Goal: Transaction & Acquisition: Download file/media

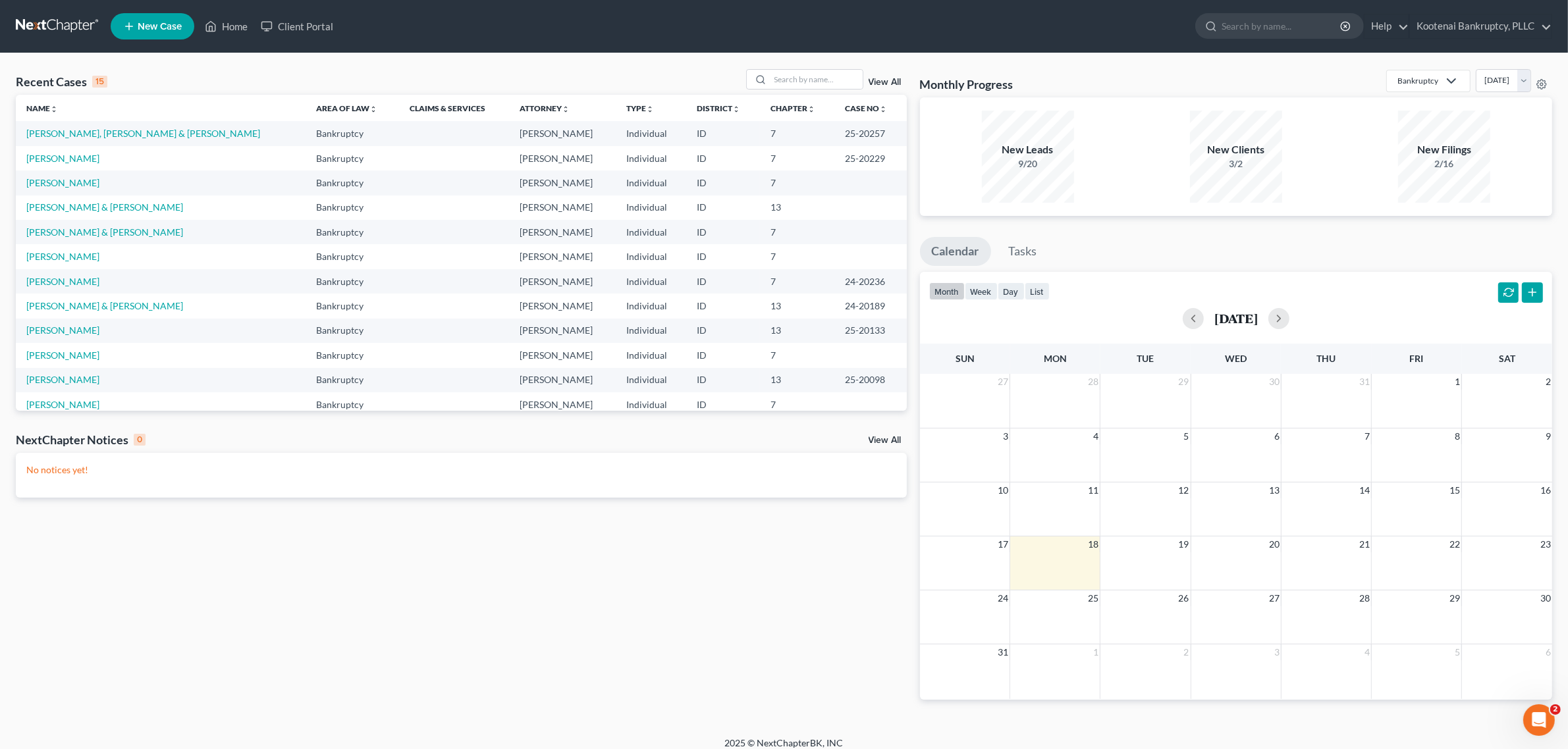
click at [72, 188] on td "[PERSON_NAME]" at bounding box center [161, 183] width 290 height 25
click at [76, 182] on link "[PERSON_NAME]" at bounding box center [63, 183] width 73 height 12
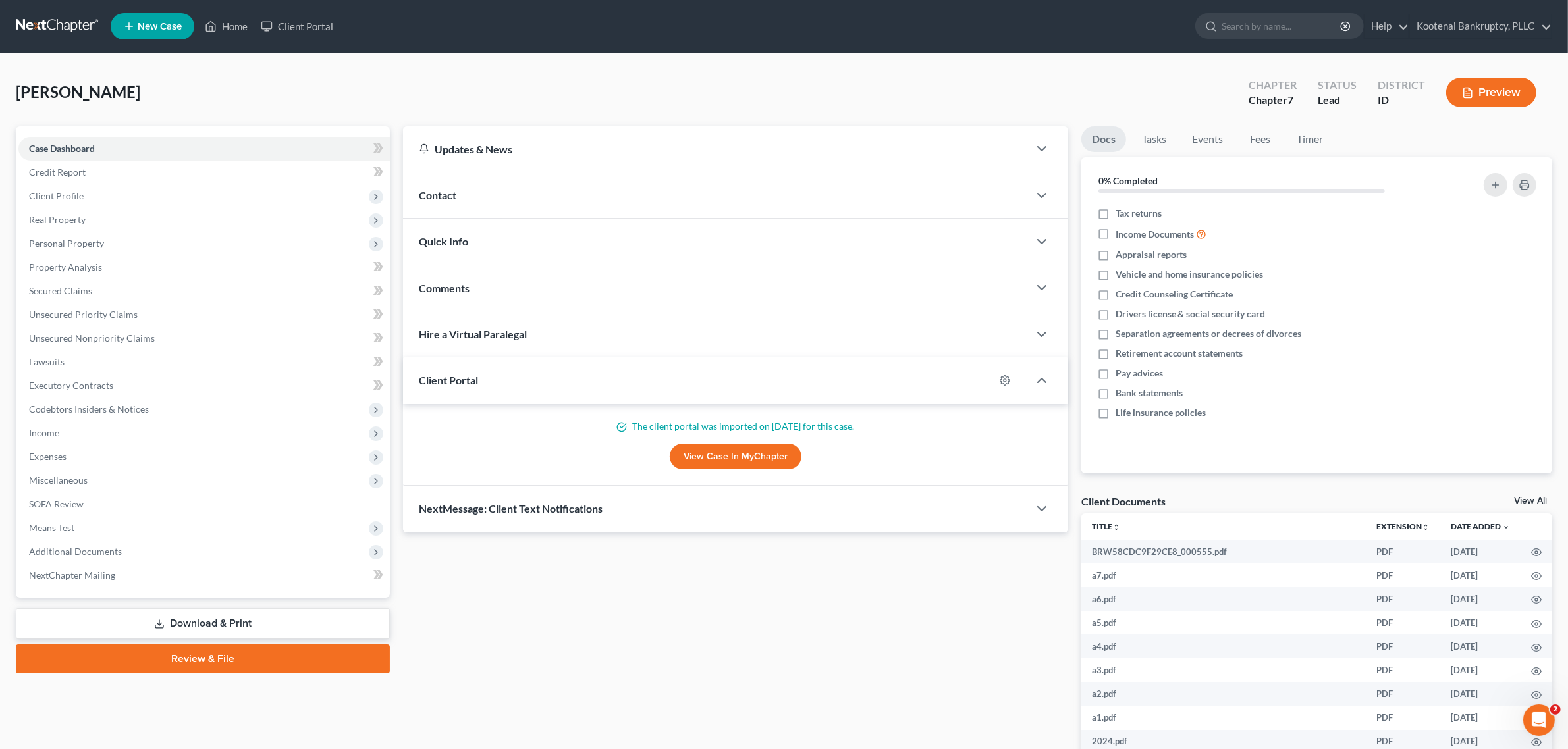
click at [1518, 495] on div "Client Documents View All" at bounding box center [1316, 504] width 471 height 19
click at [1521, 502] on link "View All" at bounding box center [1531, 501] width 33 height 9
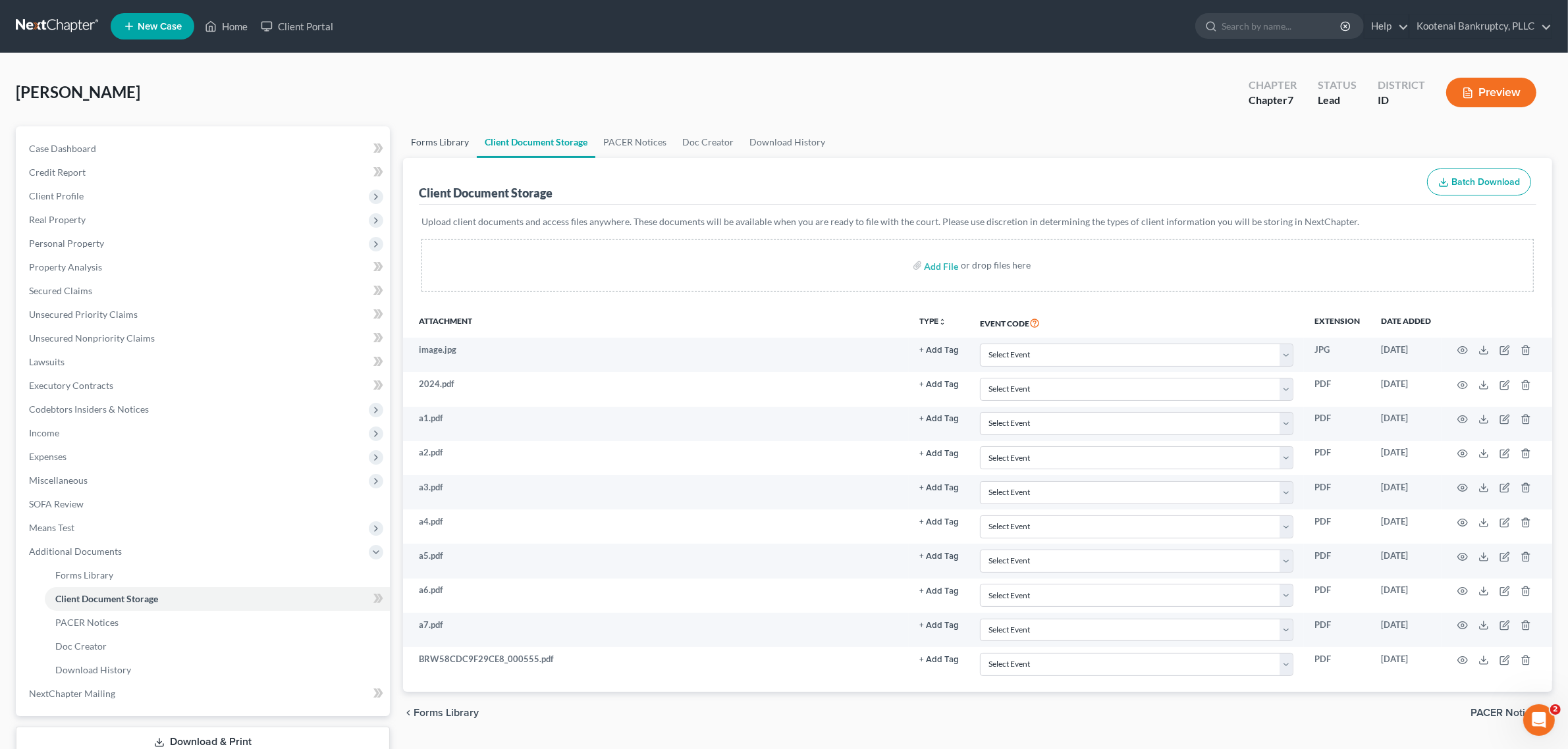
click at [449, 145] on link "Forms Library" at bounding box center [440, 142] width 74 height 32
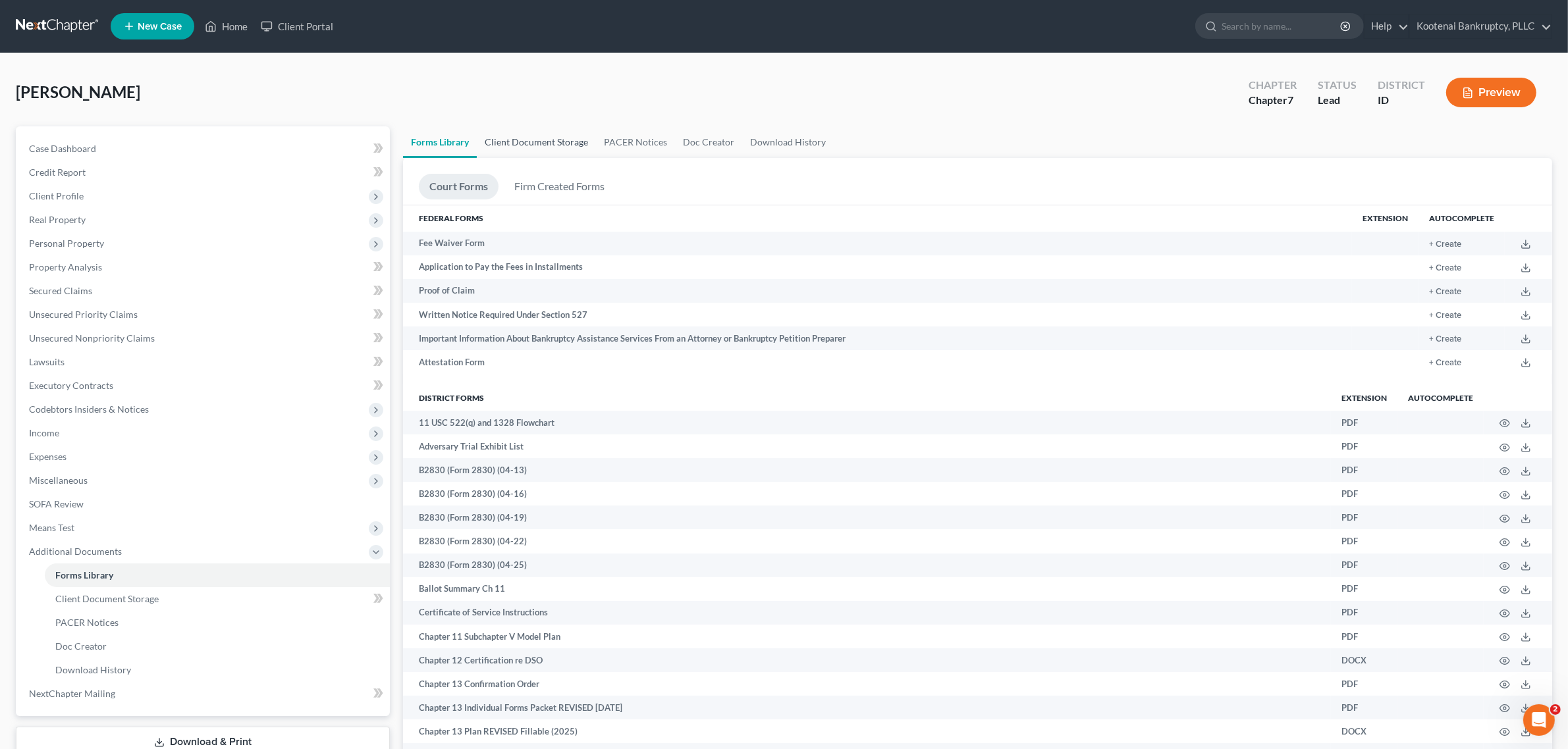
click at [515, 141] on link "Client Document Storage" at bounding box center [536, 142] width 119 height 32
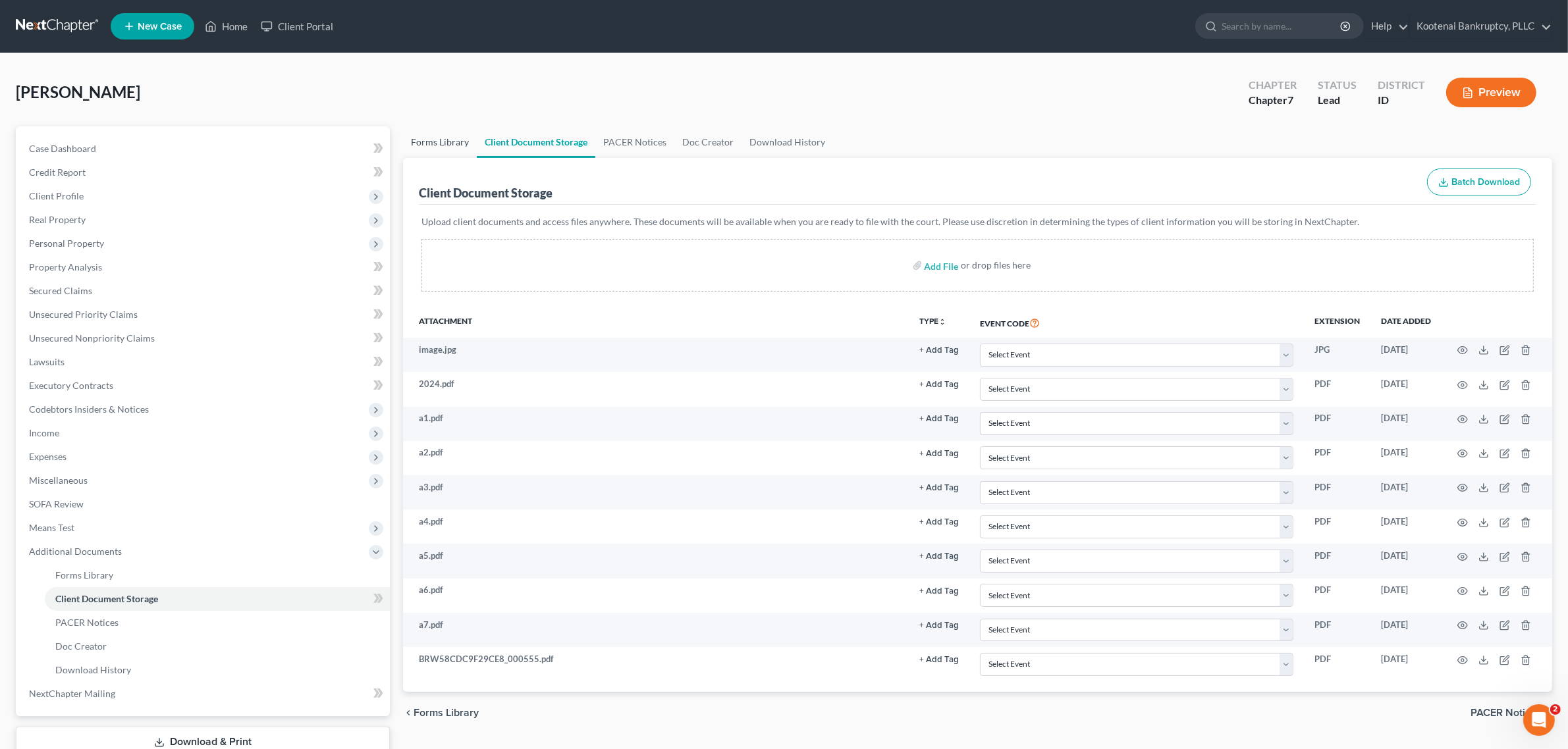
click at [429, 133] on link "Forms Library" at bounding box center [440, 142] width 74 height 32
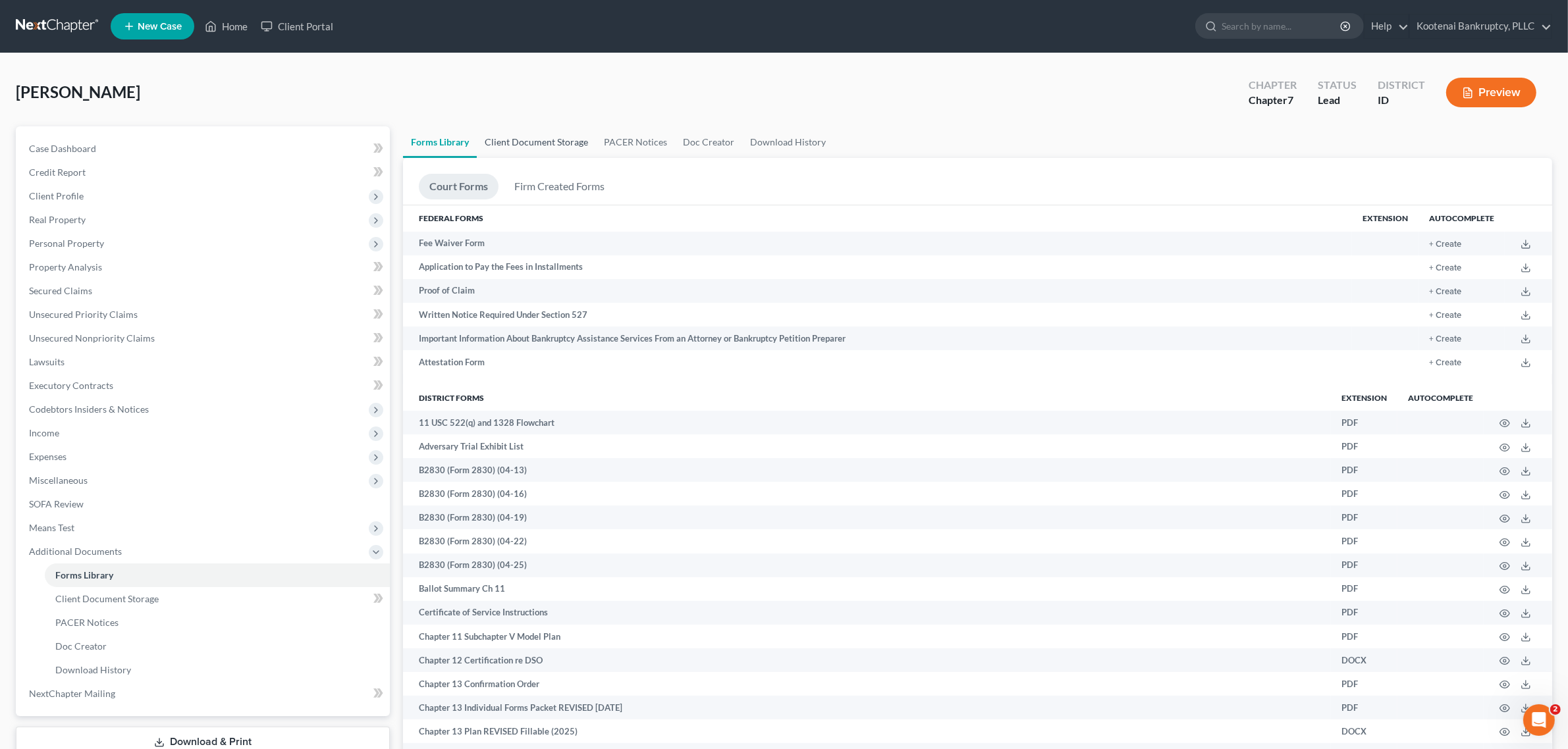
click at [539, 138] on link "Client Document Storage" at bounding box center [536, 142] width 119 height 32
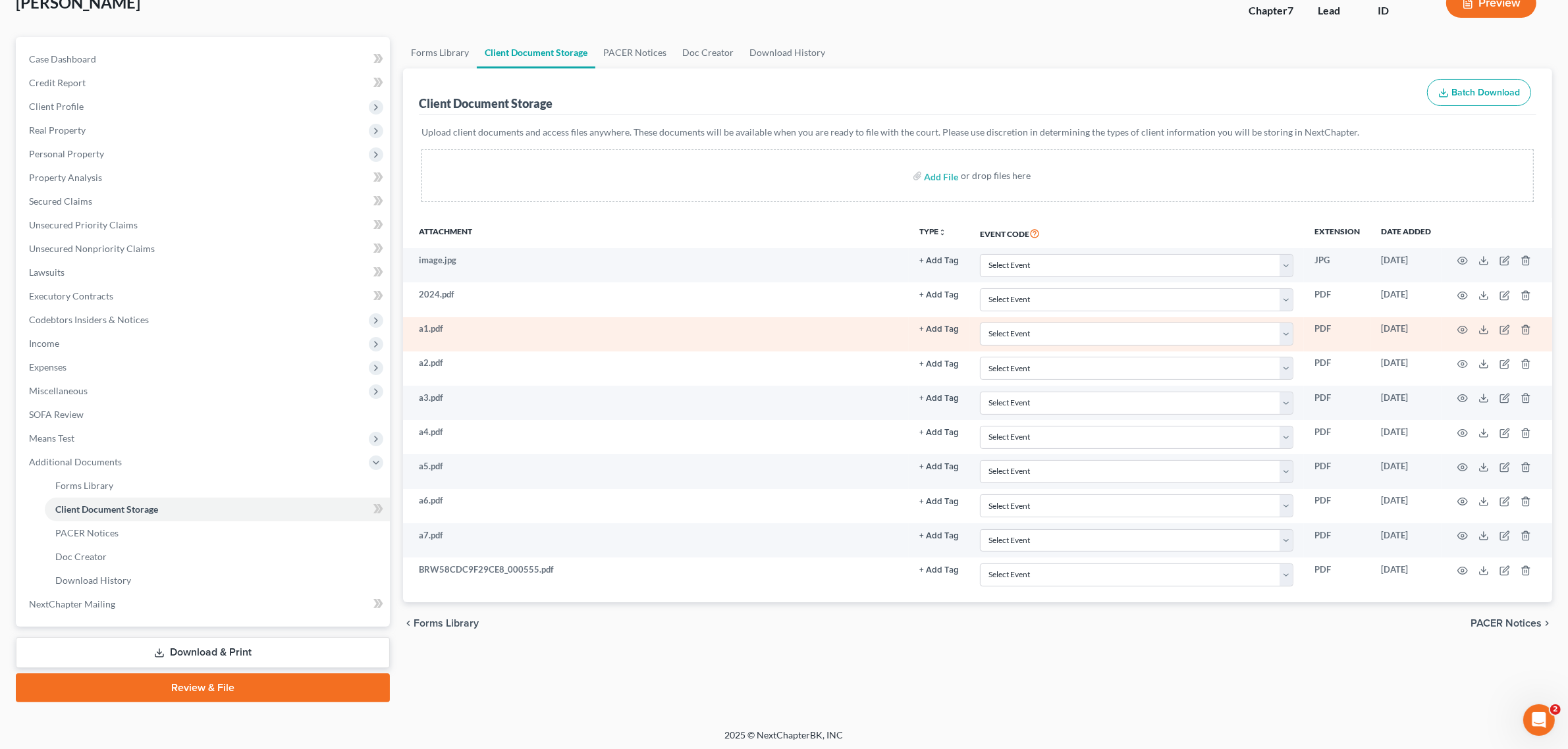
scroll to position [91, 0]
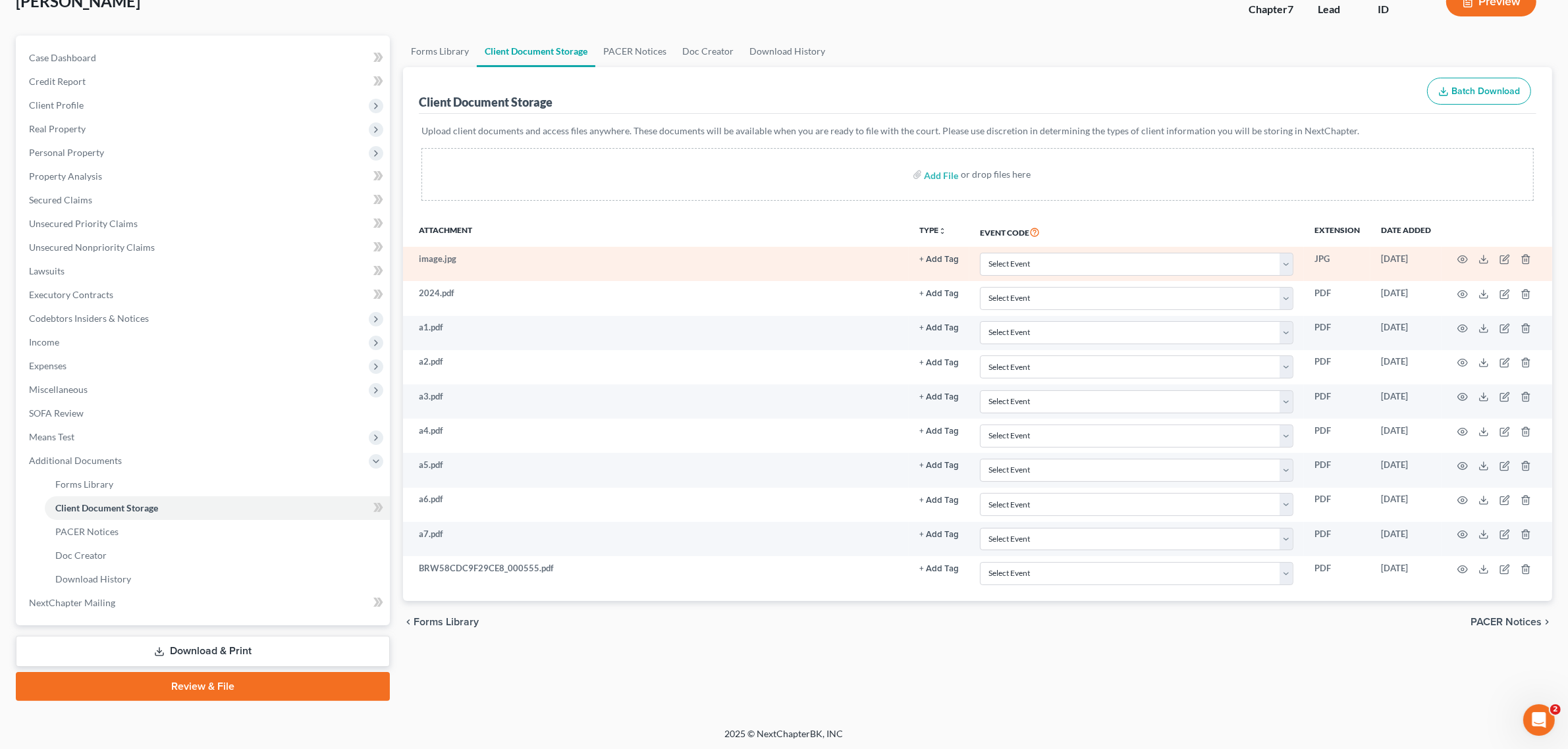
click at [655, 260] on td "image.jpg" at bounding box center [655, 263] width 505 height 34
click at [877, 264] on td "image.jpg" at bounding box center [655, 263] width 505 height 34
click at [518, 265] on td "image.jpg" at bounding box center [655, 263] width 505 height 34
drag, startPoint x: 505, startPoint y: 265, endPoint x: 482, endPoint y: 262, distance: 23.2
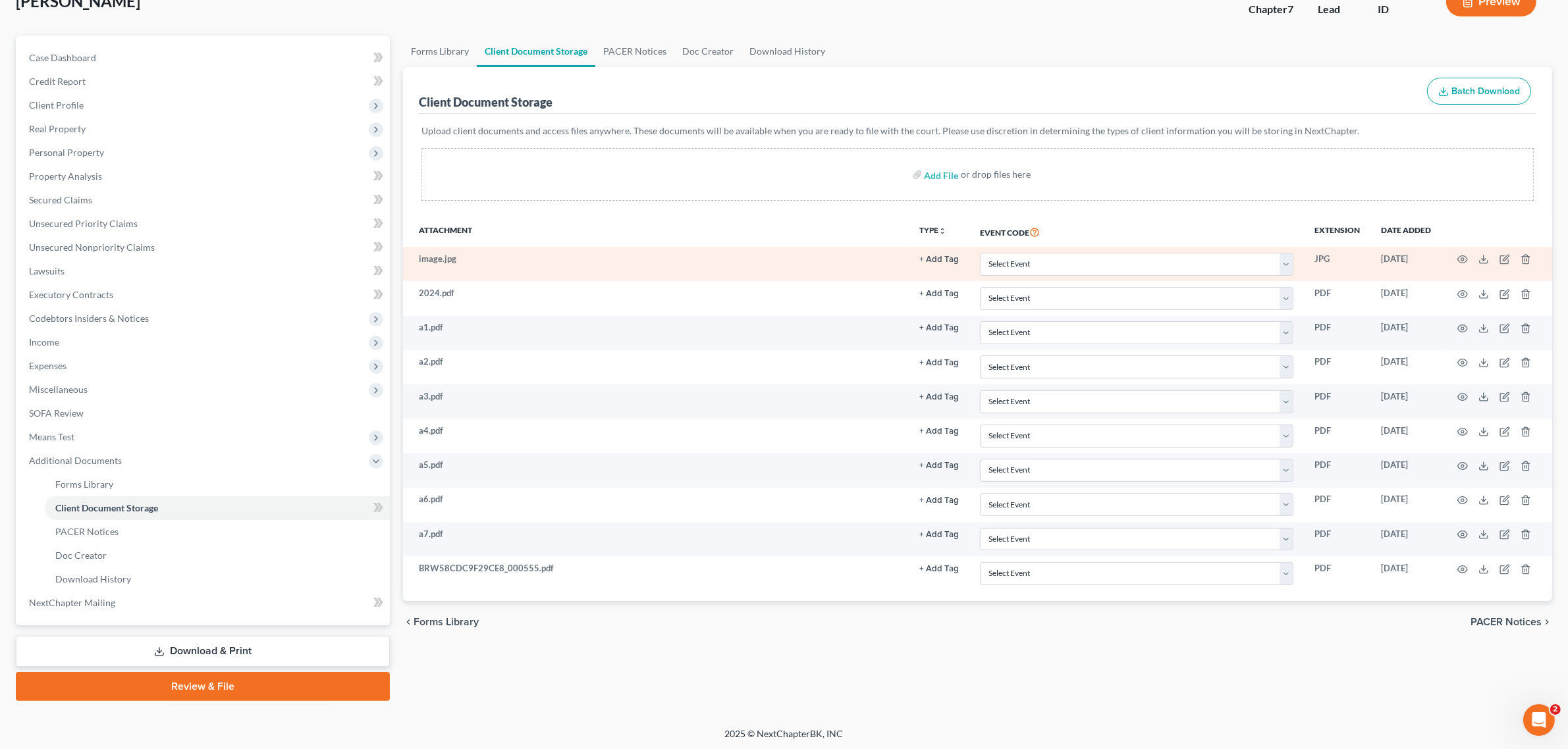
click at [482, 262] on td "image.jpg" at bounding box center [655, 263] width 505 height 34
click at [1486, 262] on icon at bounding box center [1483, 260] width 11 height 11
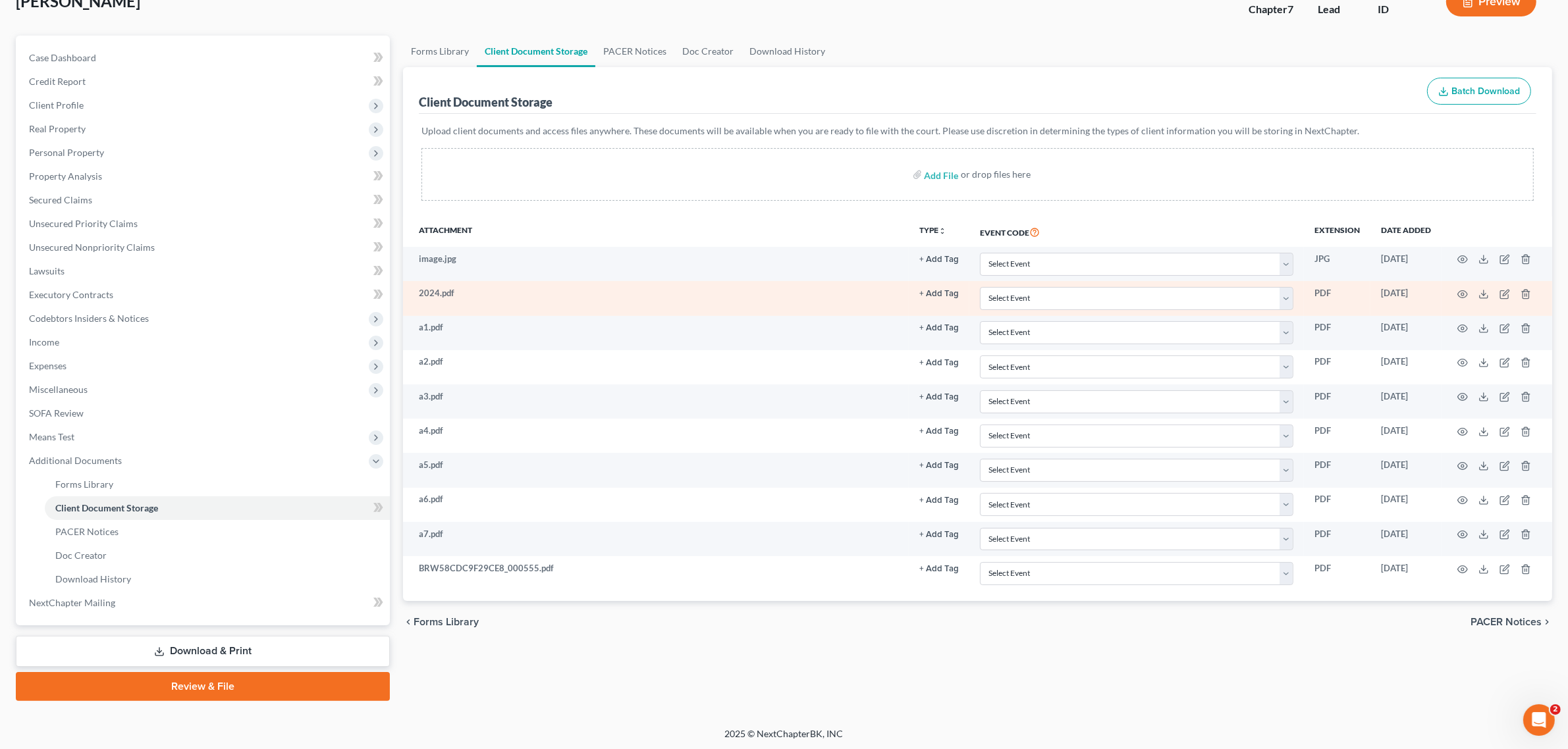
click at [914, 288] on td "+ Add Tag Select an option or create one Hearing Notice Proof of Claim" at bounding box center [939, 298] width 61 height 34
click at [683, 307] on td "2024.pdf" at bounding box center [655, 298] width 505 height 34
click at [1479, 293] on icon at bounding box center [1483, 294] width 11 height 11
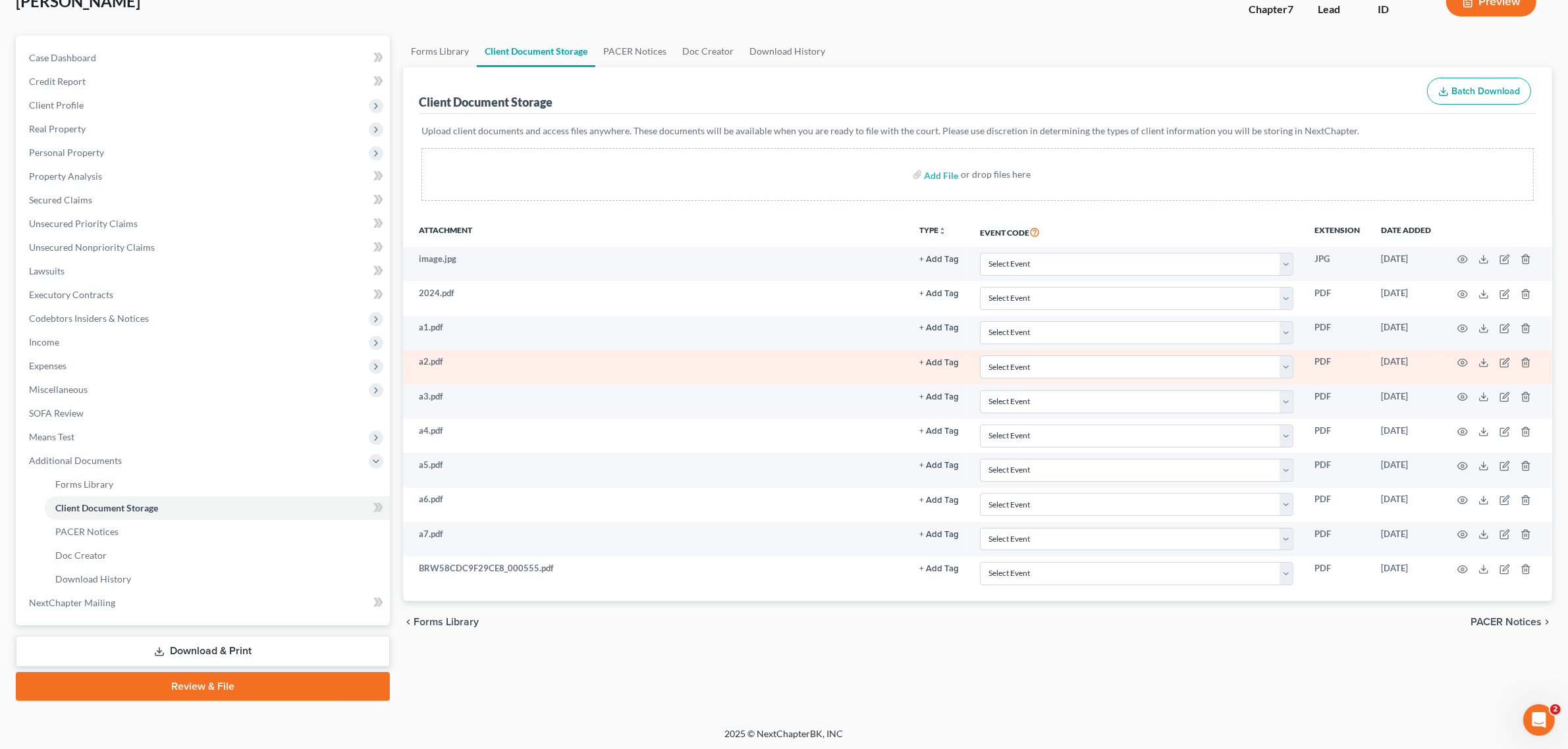
click at [508, 376] on td "a2.pdf" at bounding box center [655, 367] width 505 height 34
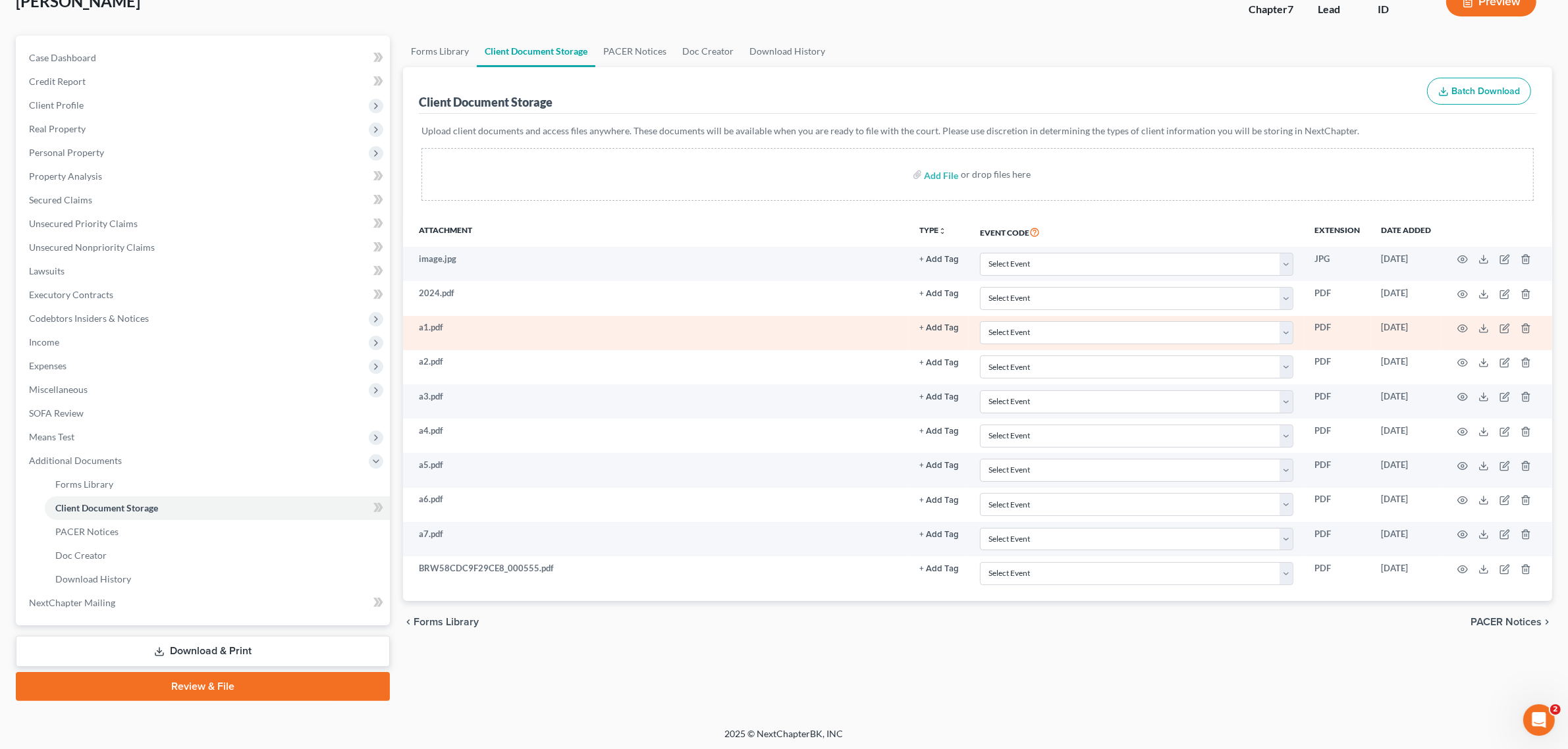
click at [541, 334] on td "a1.pdf" at bounding box center [655, 332] width 505 height 34
click at [1485, 332] on icon at bounding box center [1483, 332] width 8 height 3
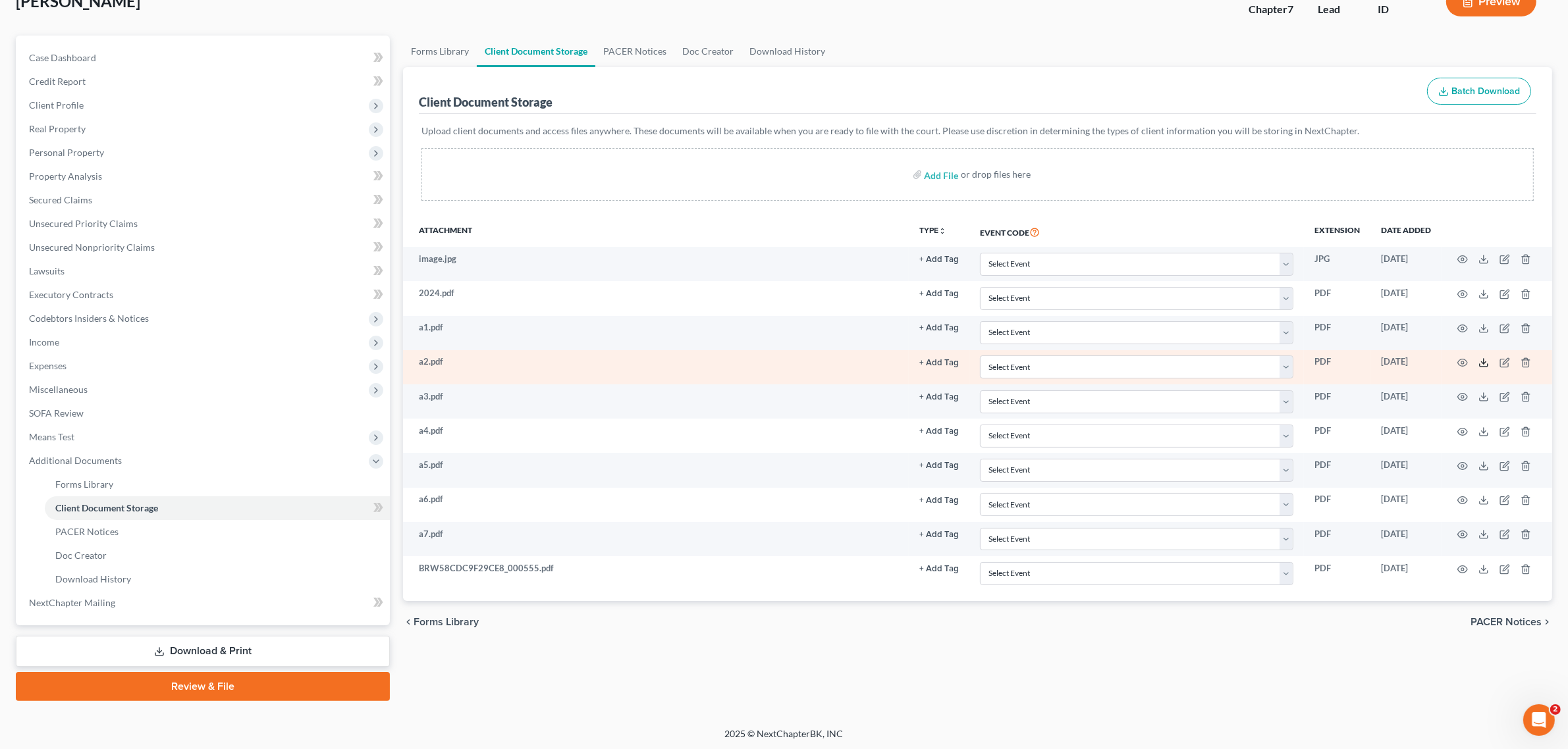
click at [1485, 363] on polyline at bounding box center [1484, 363] width 4 height 2
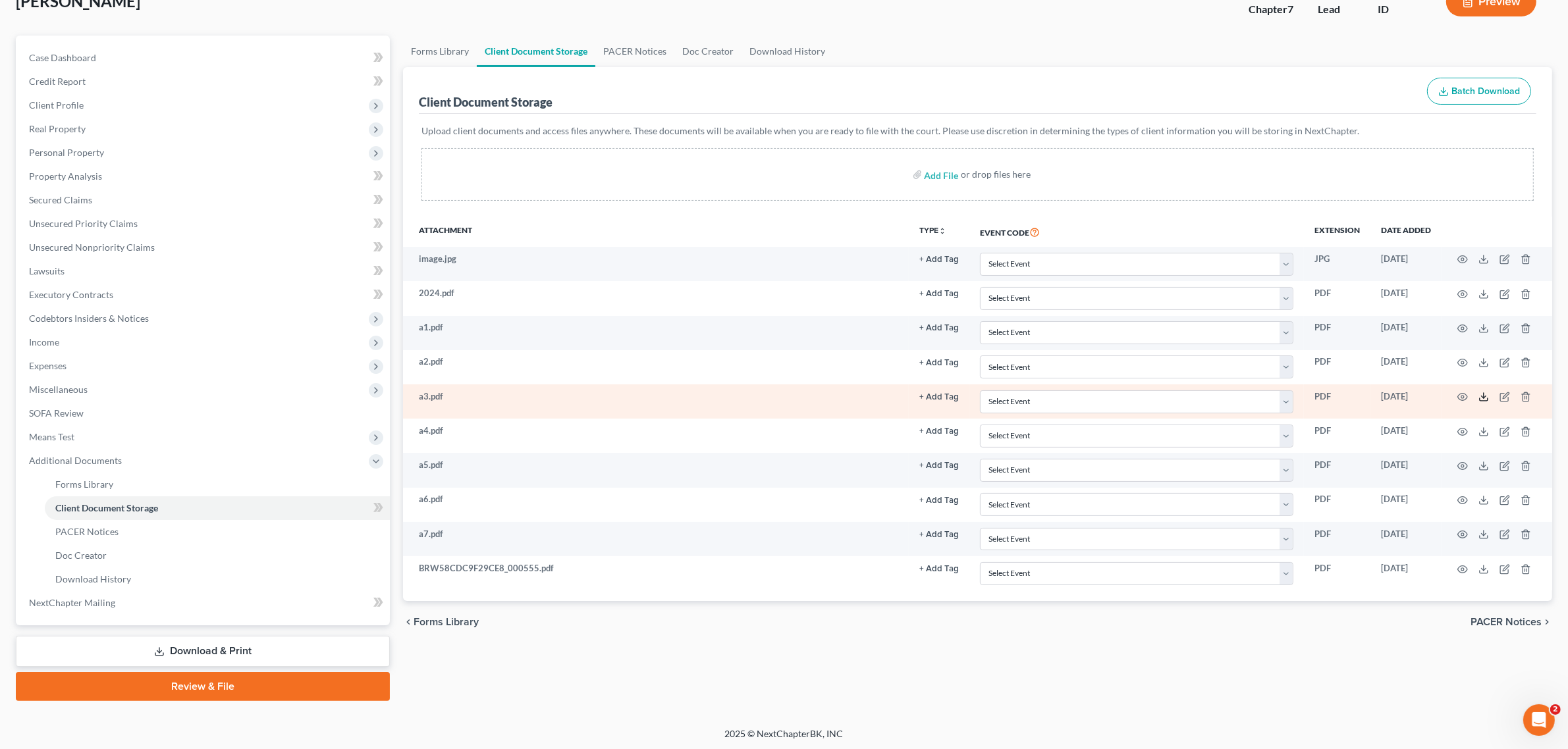
click at [1484, 400] on icon at bounding box center [1483, 396] width 11 height 11
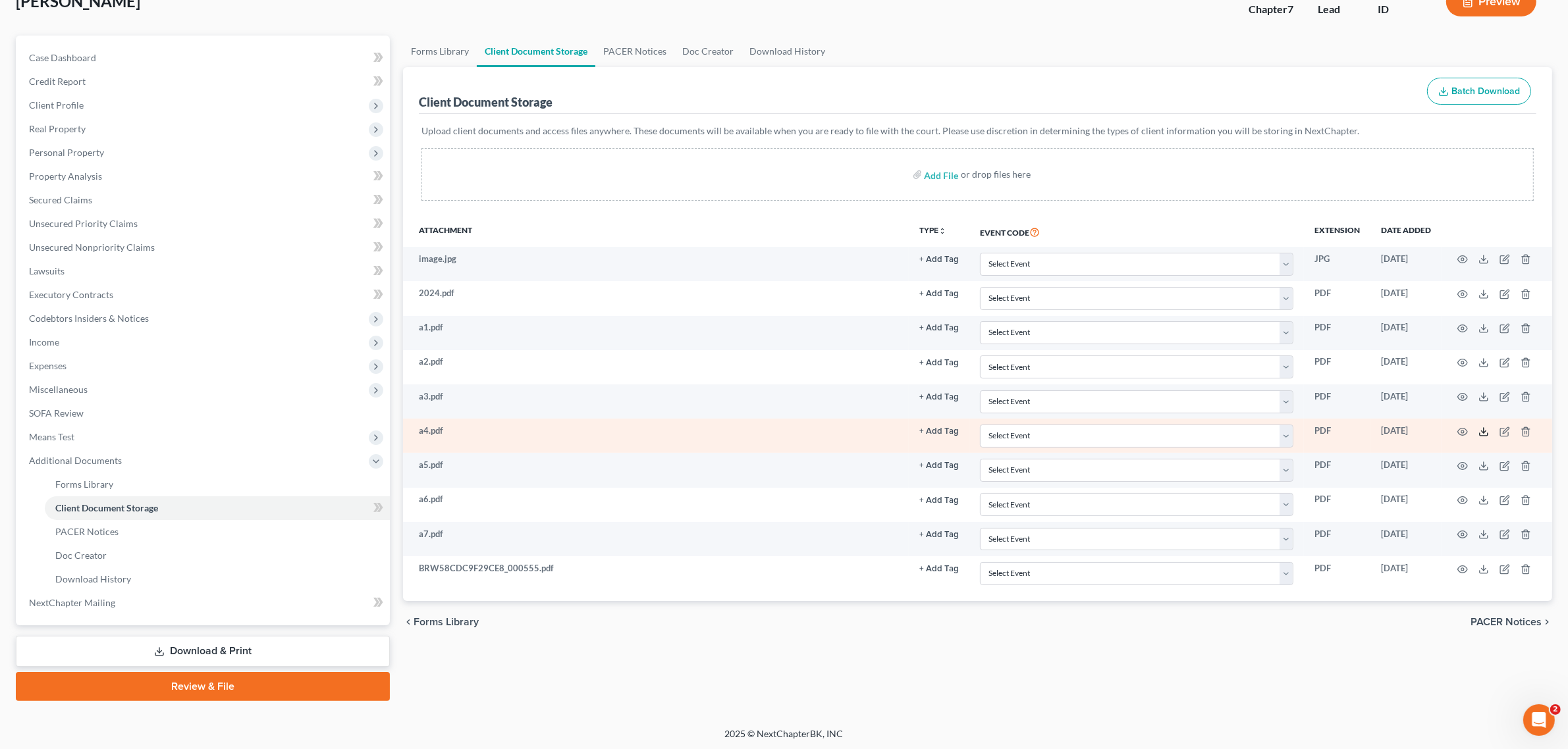
click at [1481, 430] on icon at bounding box center [1483, 432] width 11 height 11
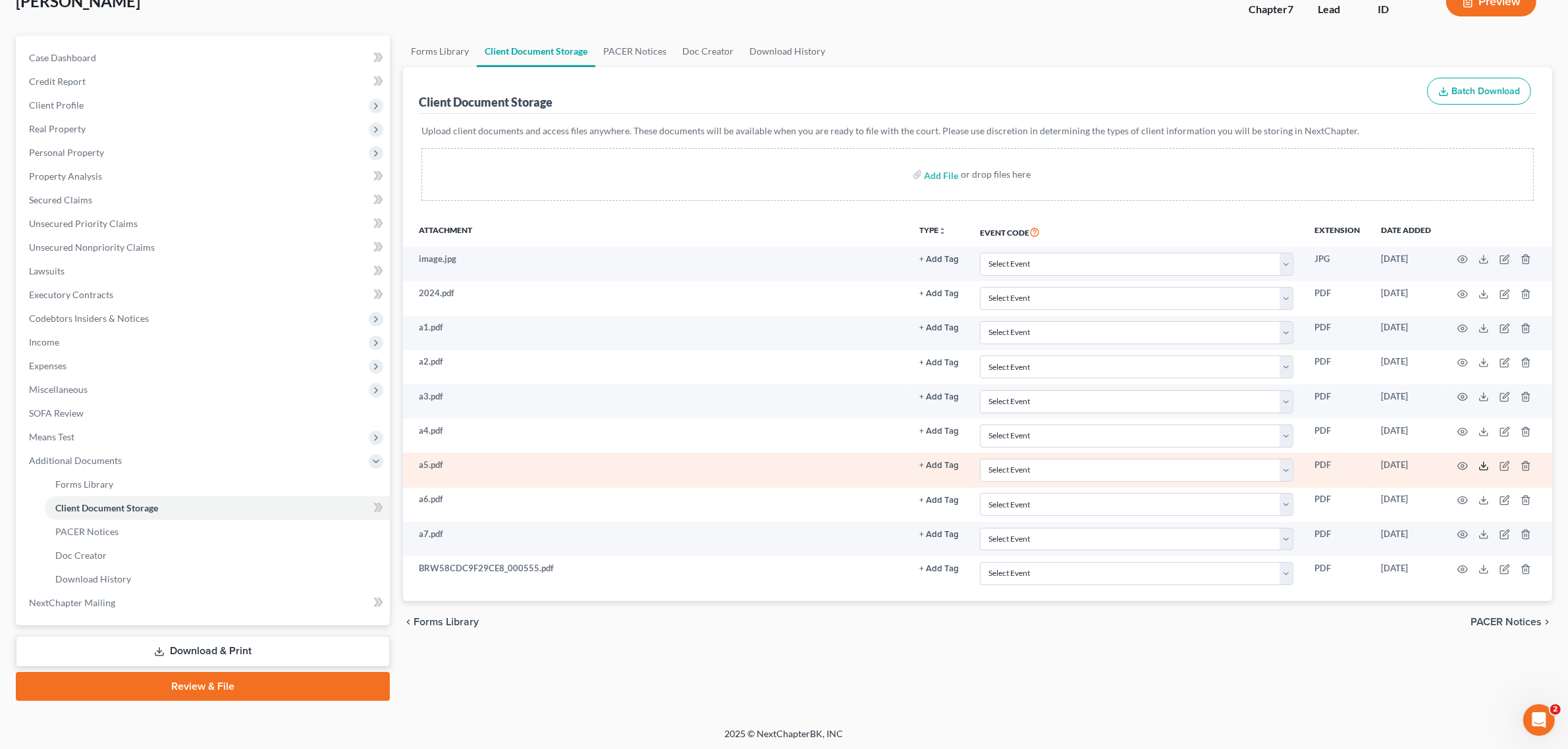
click at [1482, 467] on polyline at bounding box center [1484, 466] width 4 height 2
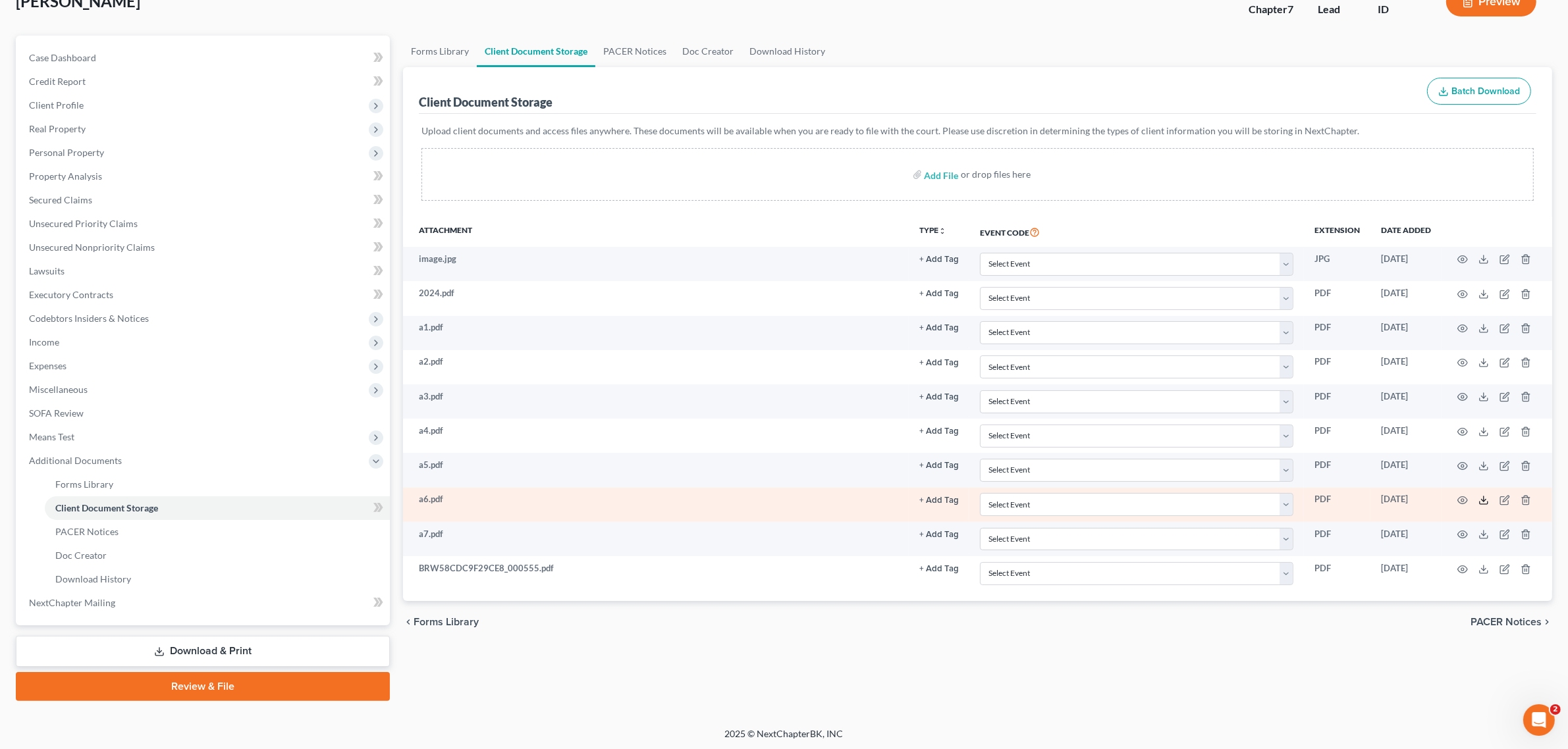
click at [1479, 501] on icon at bounding box center [1483, 500] width 11 height 11
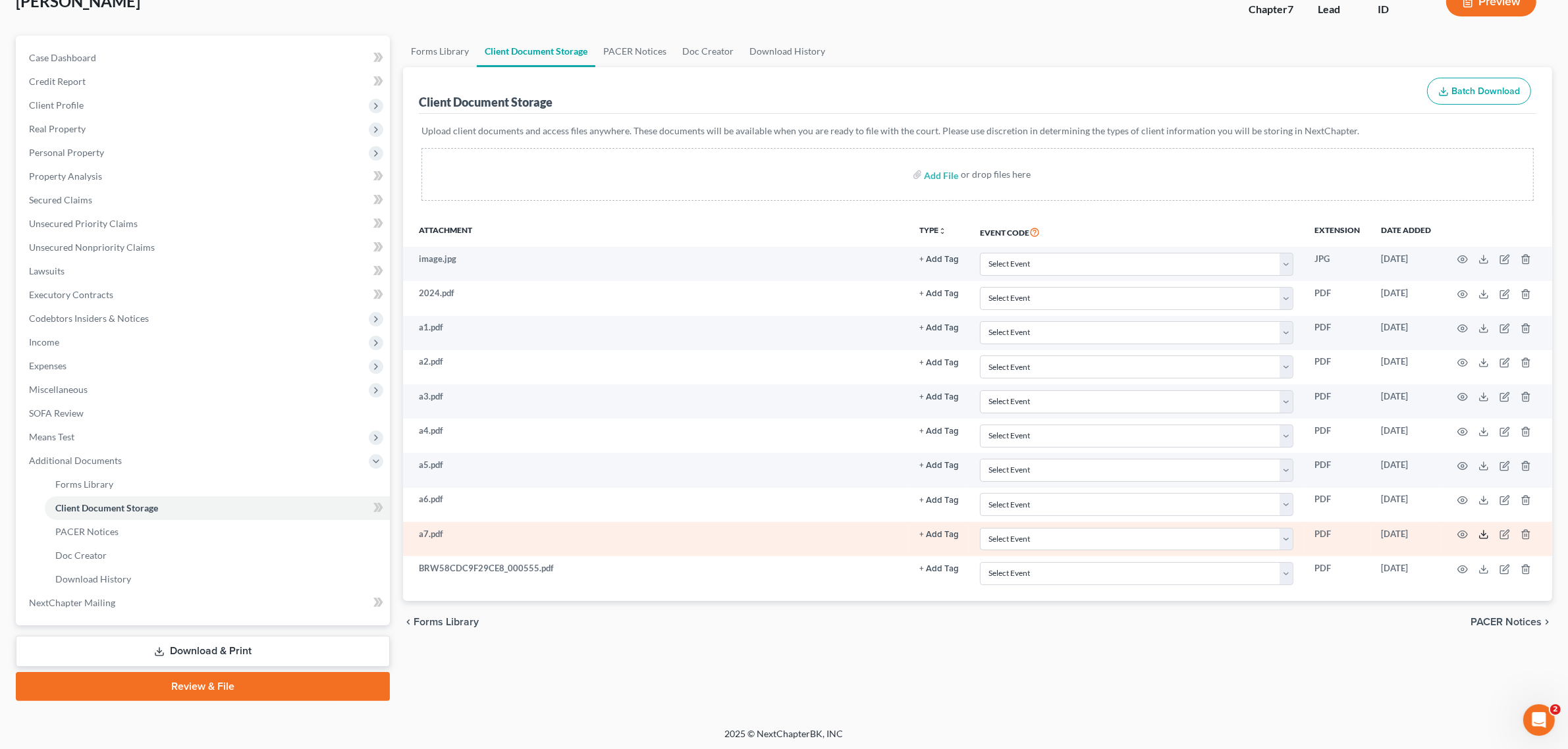
click at [1483, 534] on icon at bounding box center [1483, 534] width 11 height 11
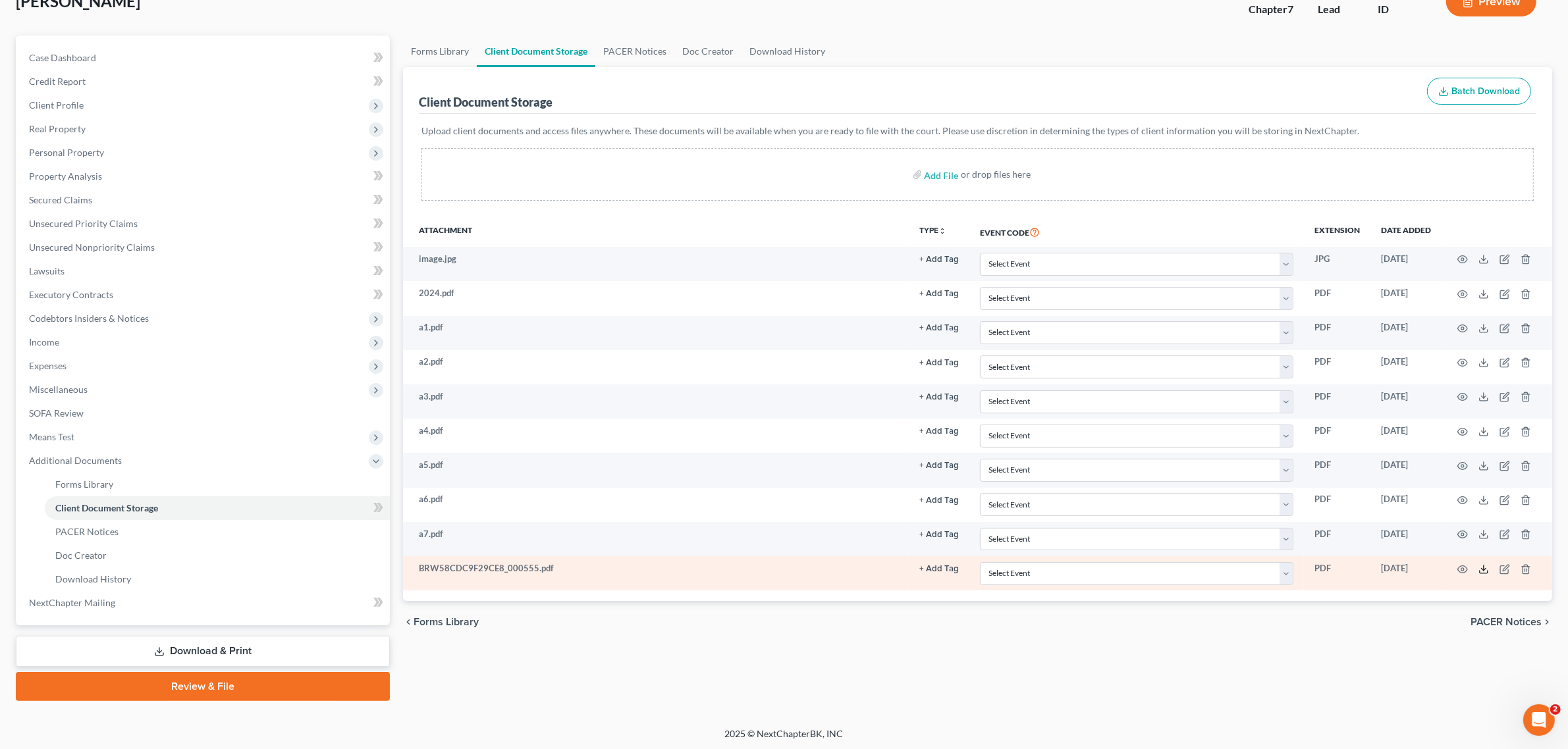
click at [1485, 567] on icon at bounding box center [1483, 569] width 11 height 11
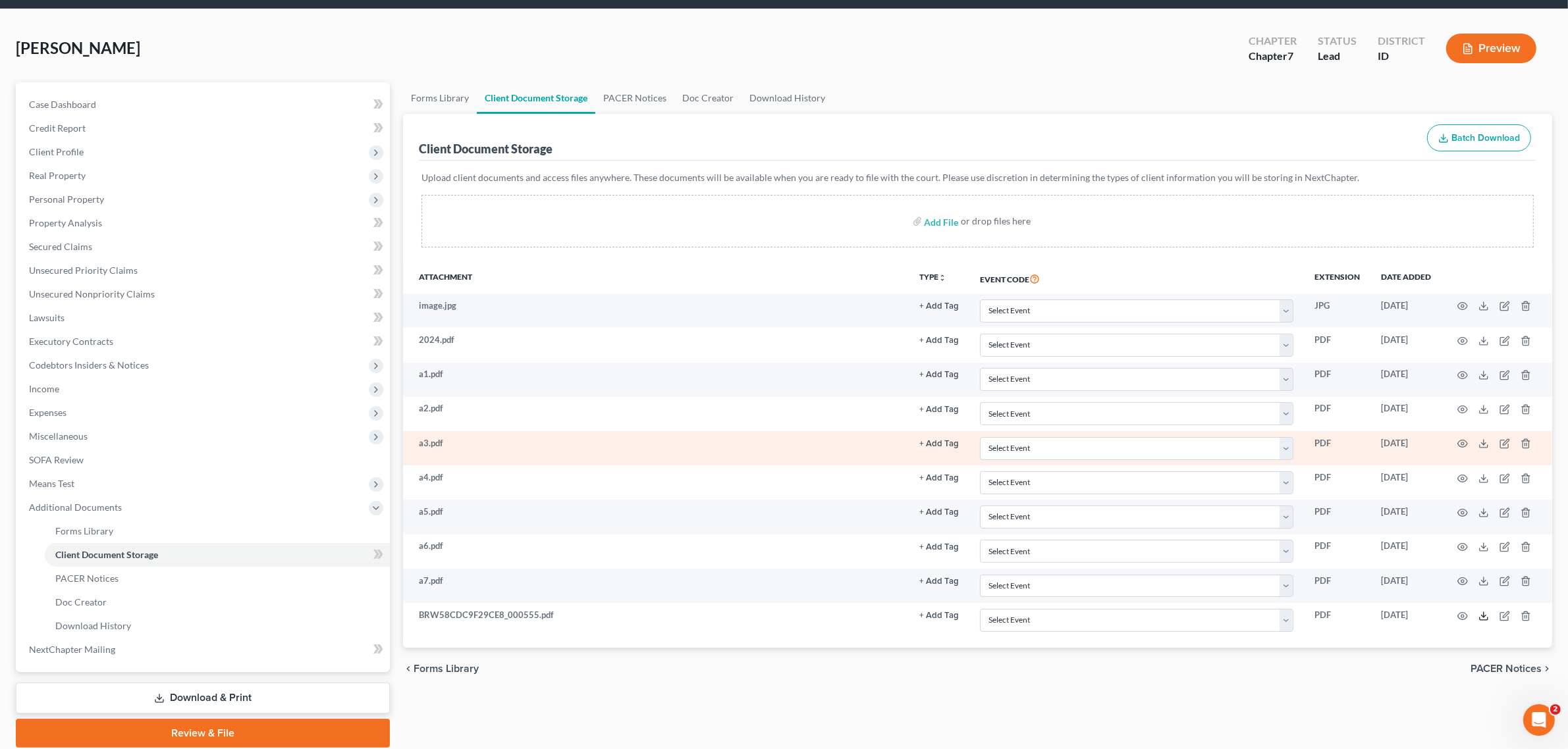
scroll to position [0, 0]
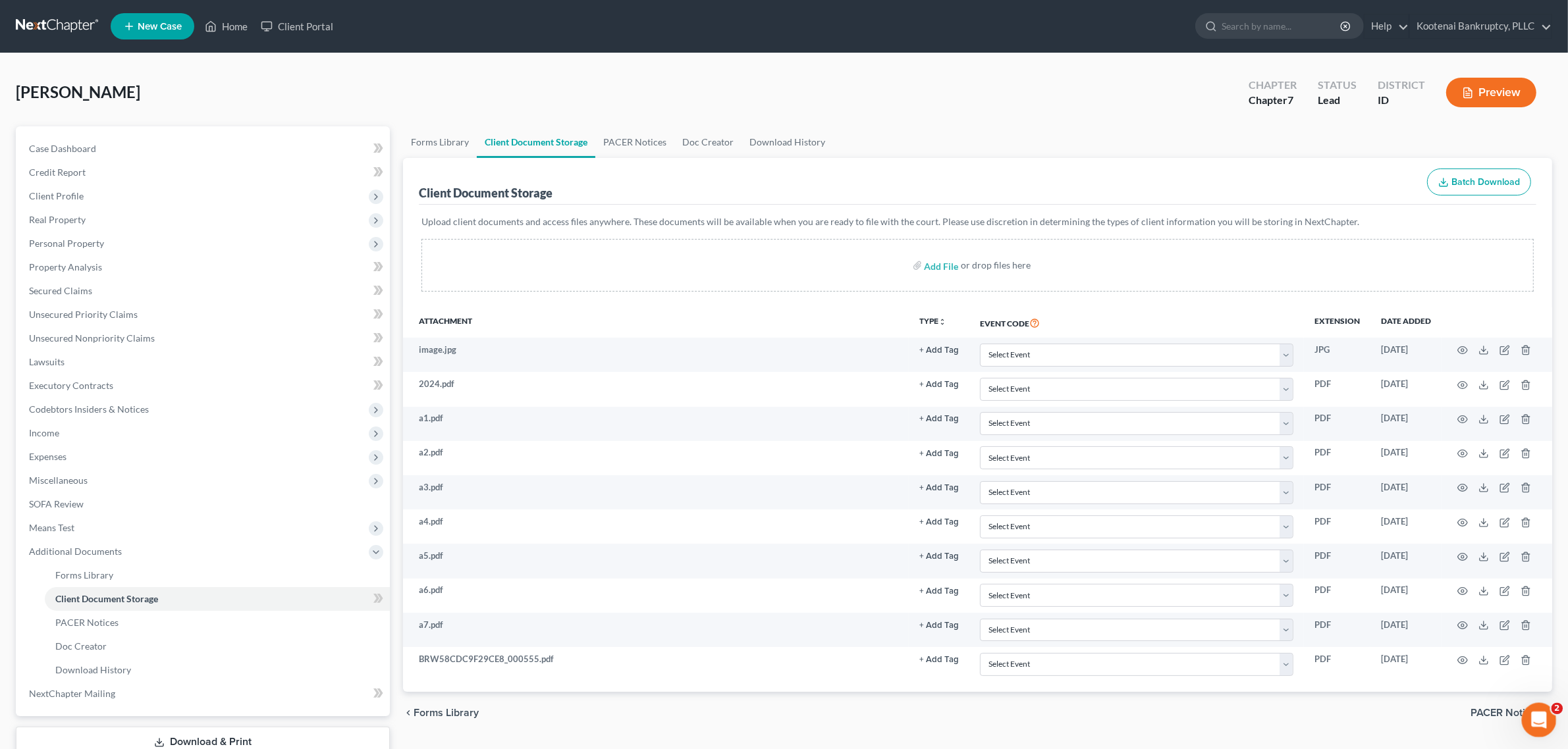
click at [1548, 719] on div "Open Intercom Messenger" at bounding box center [1537, 718] width 43 height 43
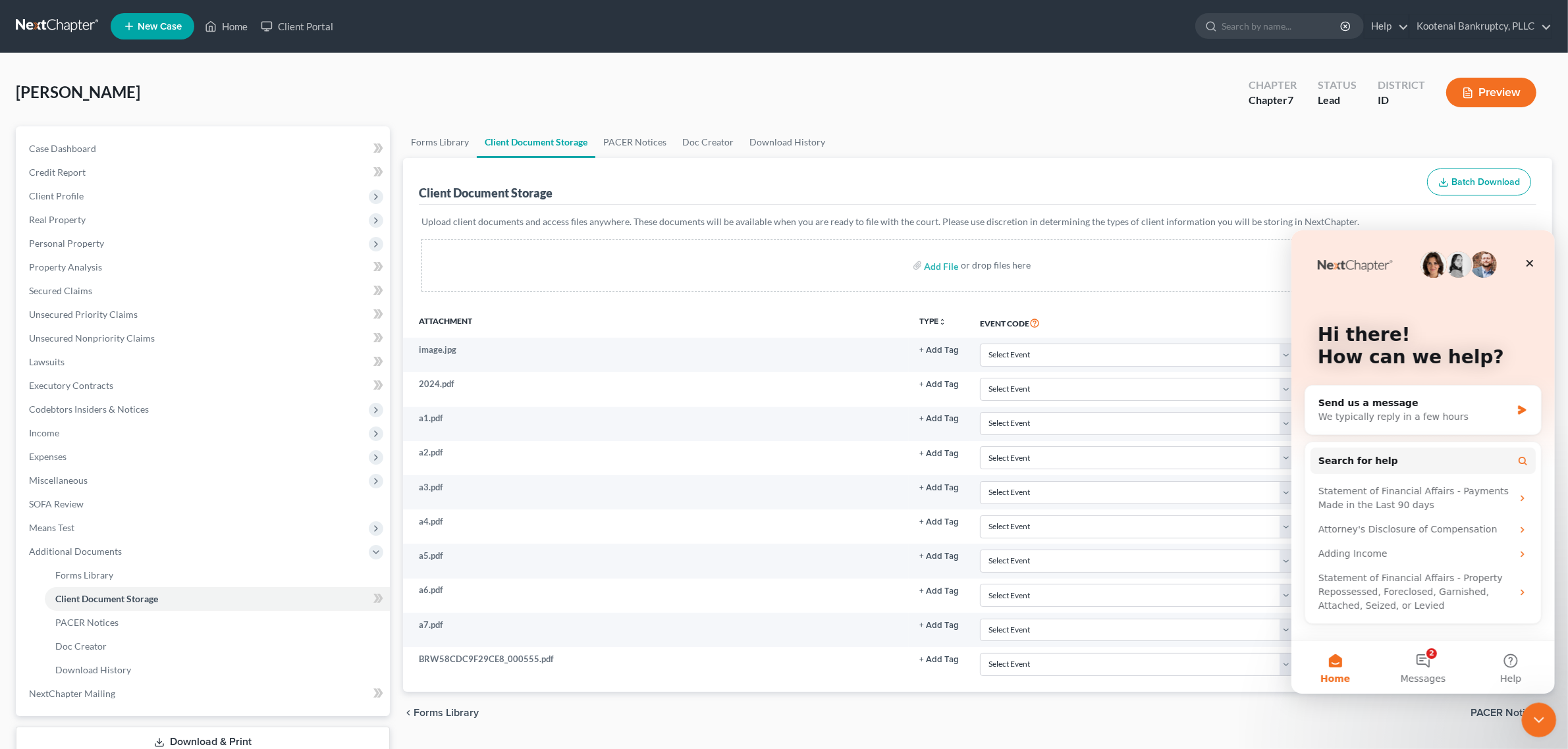
click at [1546, 719] on div "Close Intercom Messenger" at bounding box center [1537, 719] width 32 height 32
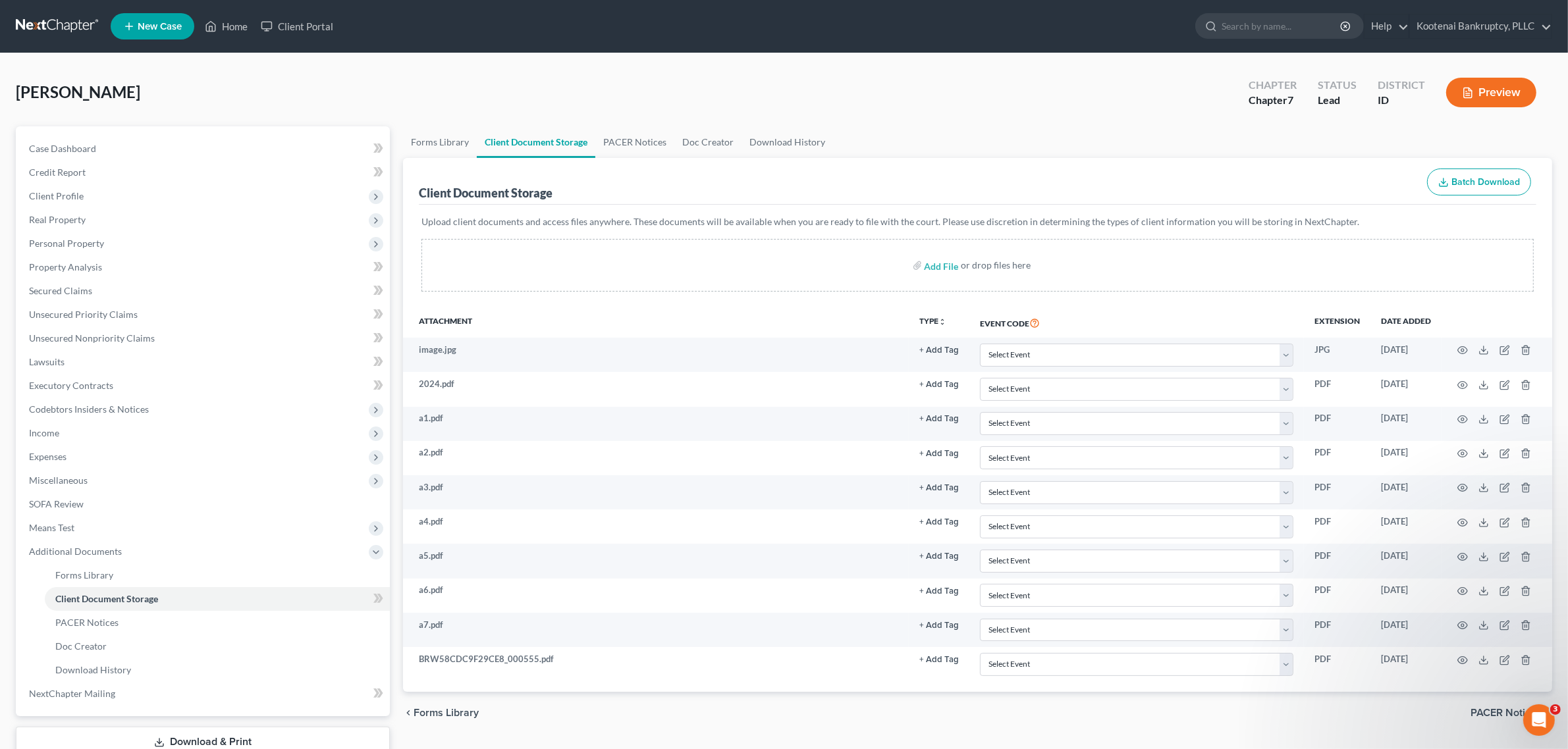
drag, startPoint x: 237, startPoint y: 23, endPoint x: 231, endPoint y: 47, distance: 24.7
click at [237, 23] on link "Home" at bounding box center [226, 26] width 56 height 24
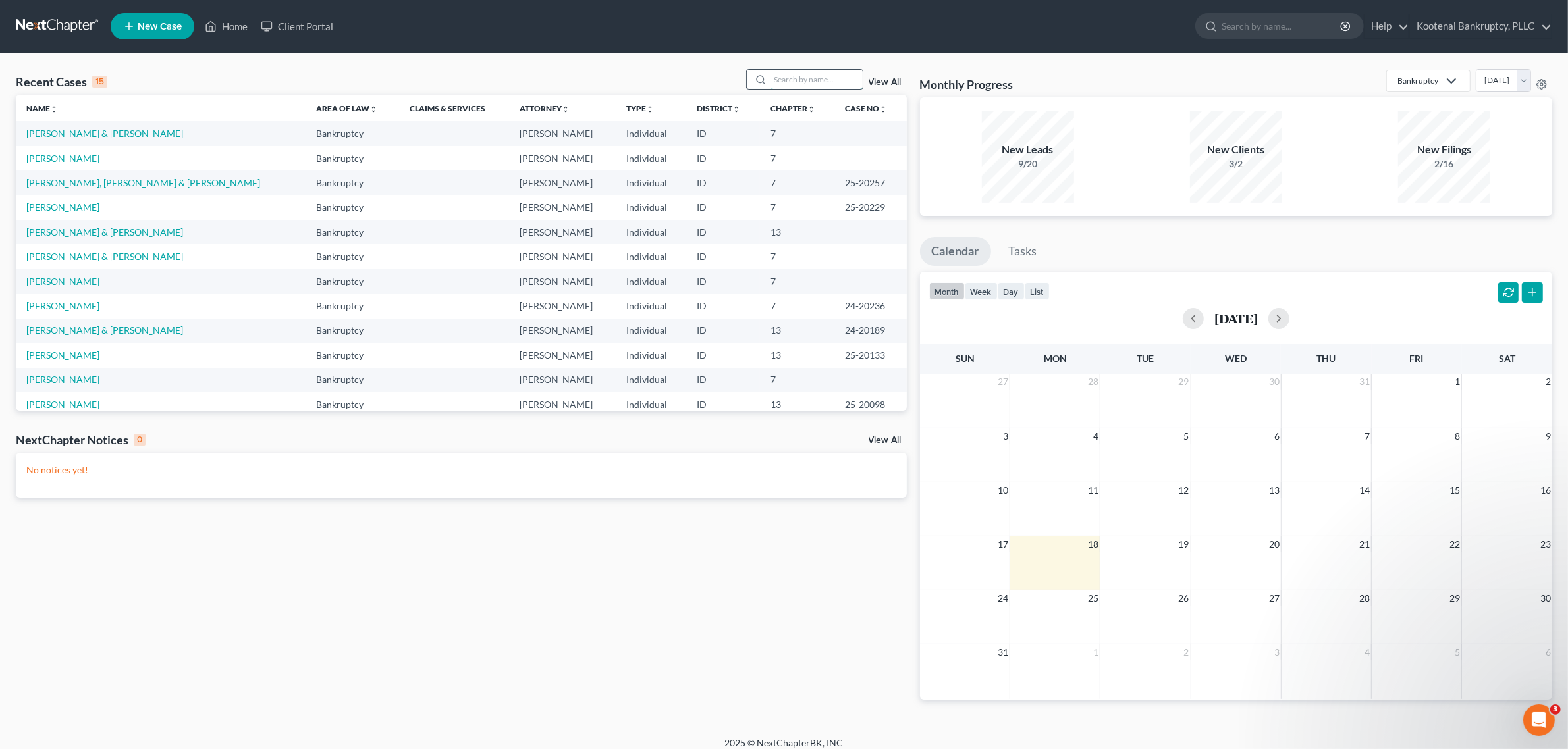
click at [788, 70] on input "search" at bounding box center [817, 79] width 92 height 19
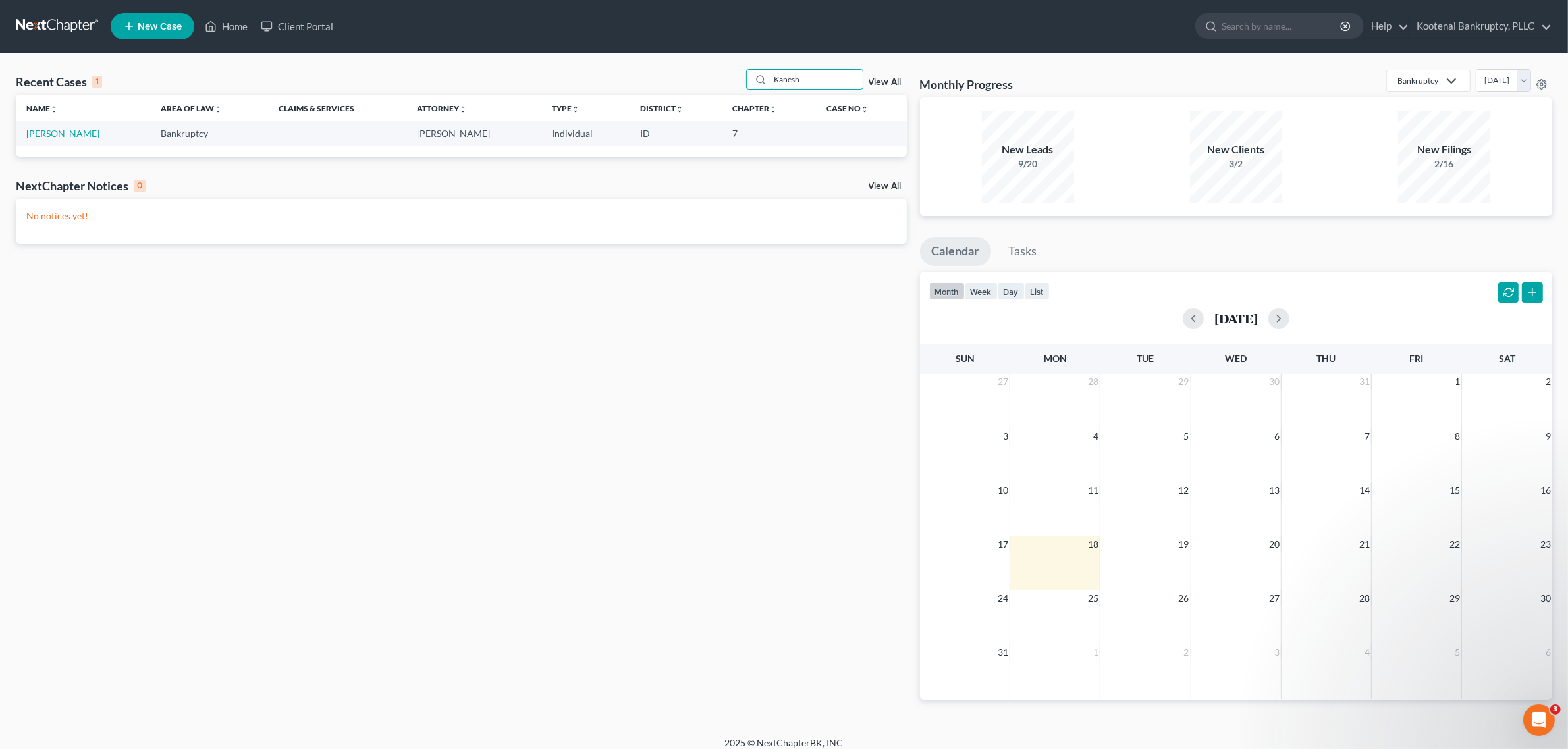
type input "Kanesh"
click at [99, 138] on td "[PERSON_NAME]" at bounding box center [83, 133] width 134 height 25
click at [68, 133] on link "[PERSON_NAME]" at bounding box center [63, 133] width 73 height 12
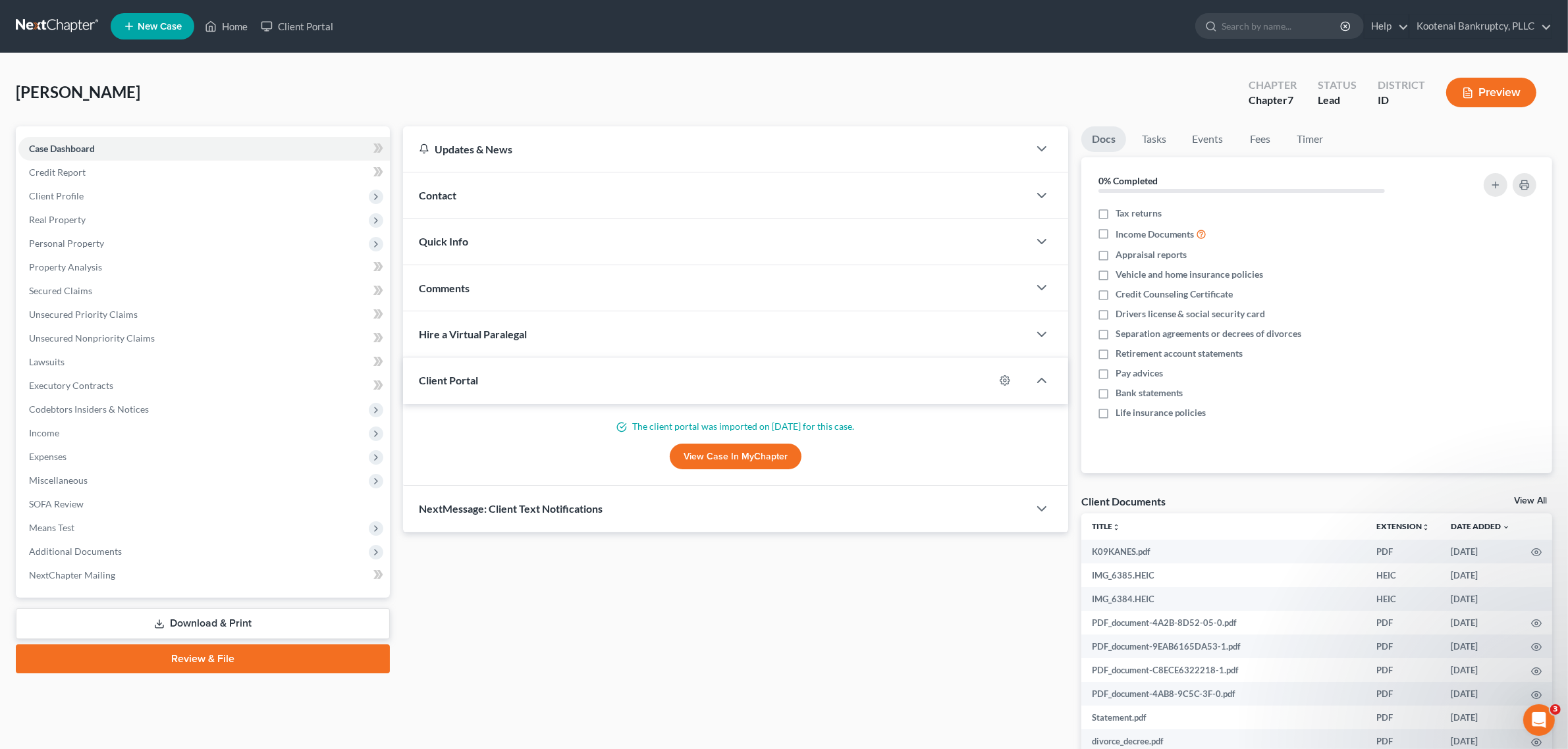
click at [1538, 500] on link "View All" at bounding box center [1531, 501] width 33 height 9
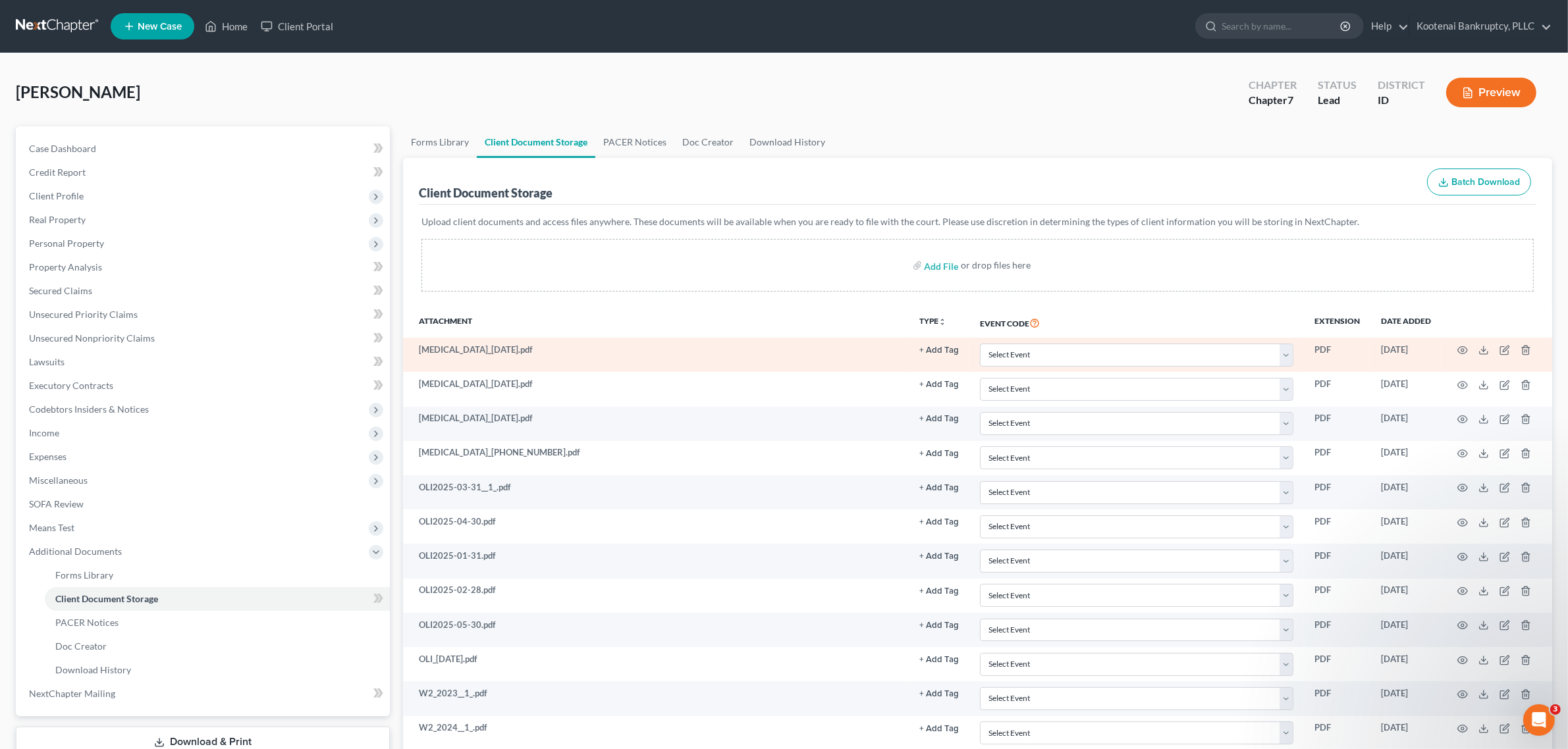
click at [539, 353] on td "[MEDICAL_DATA]_[DATE].pdf" at bounding box center [655, 355] width 505 height 34
click at [1482, 350] on polyline at bounding box center [1484, 350] width 4 height 2
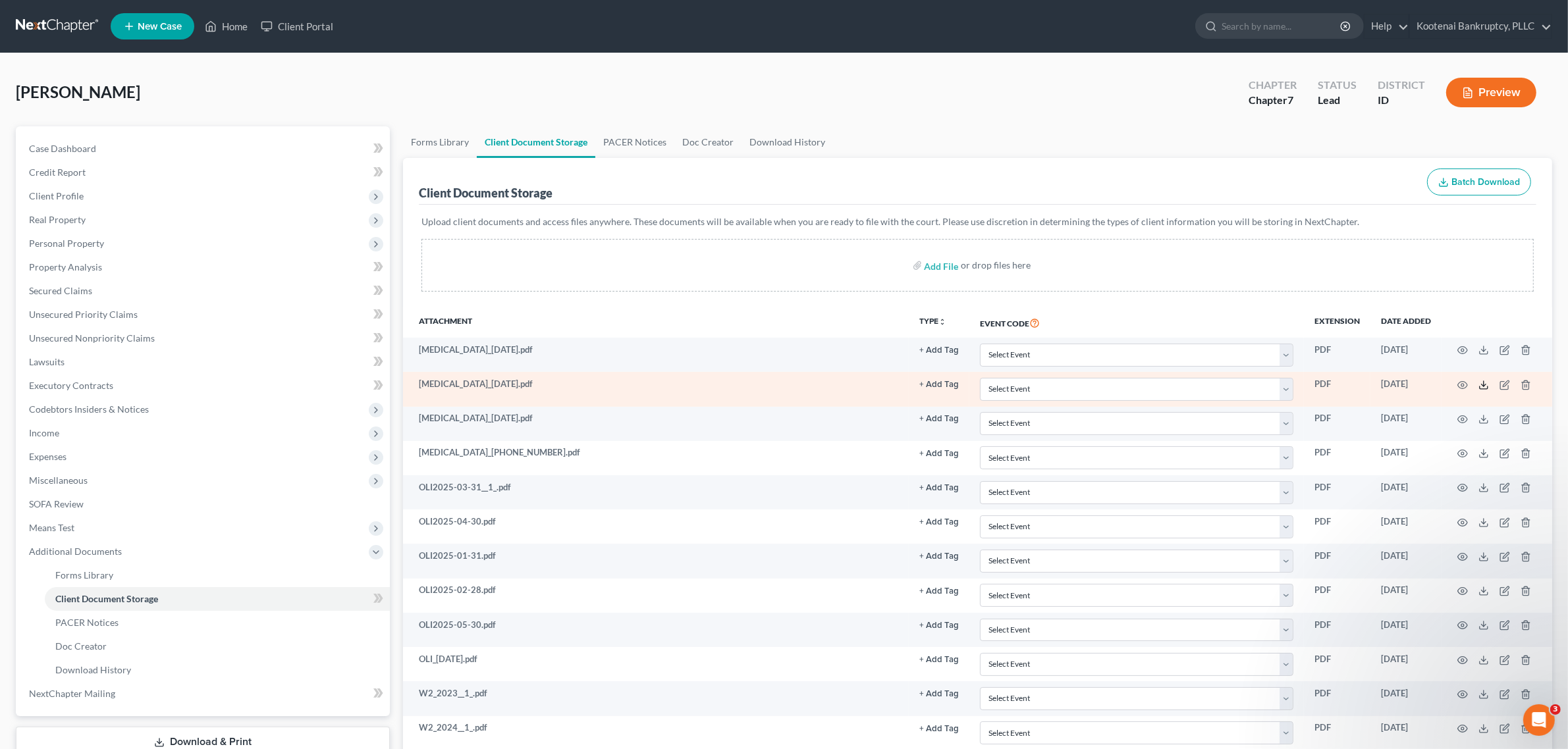
click at [1482, 381] on icon at bounding box center [1483, 385] width 11 height 11
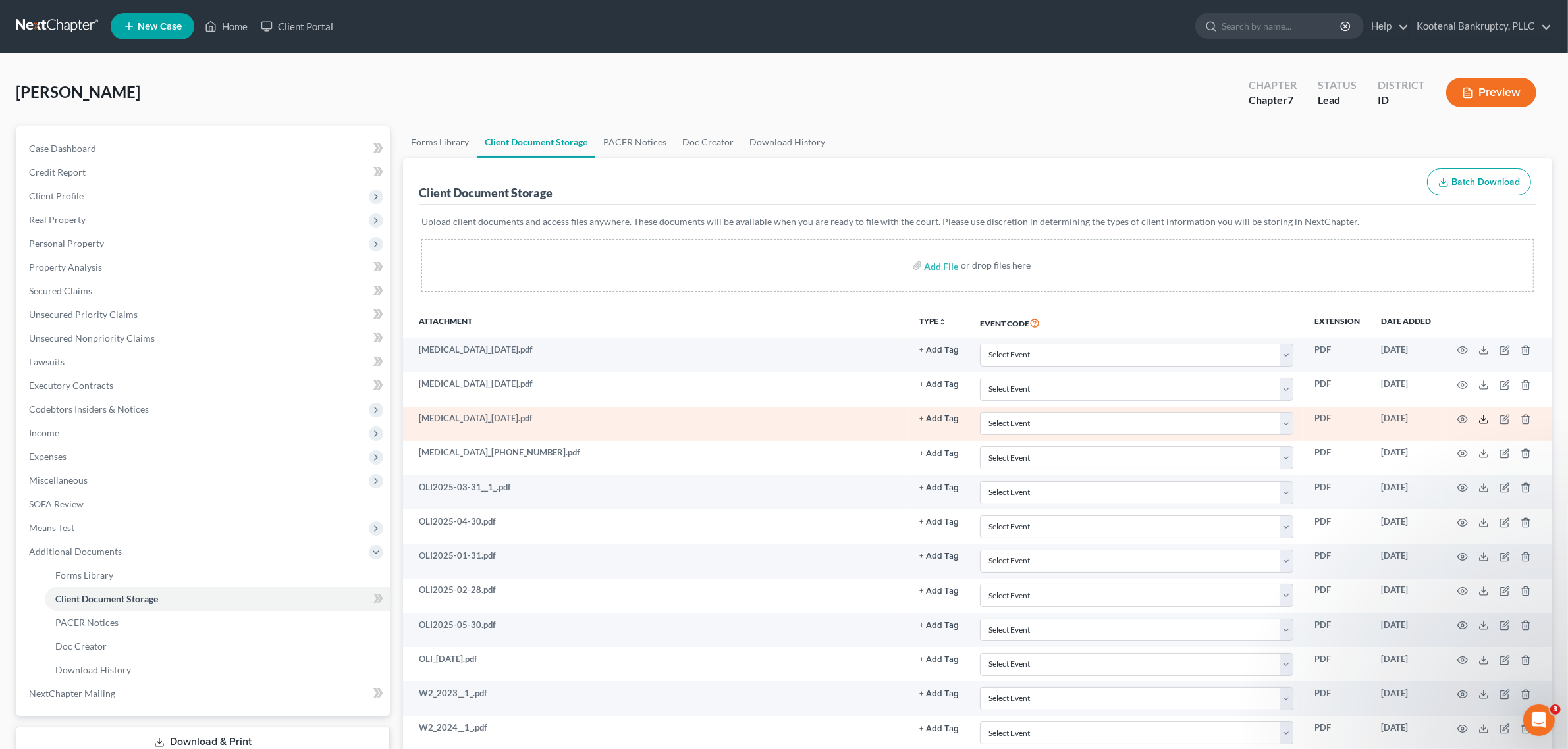
click at [1485, 415] on icon at bounding box center [1483, 419] width 11 height 11
click at [1479, 420] on icon at bounding box center [1483, 419] width 11 height 11
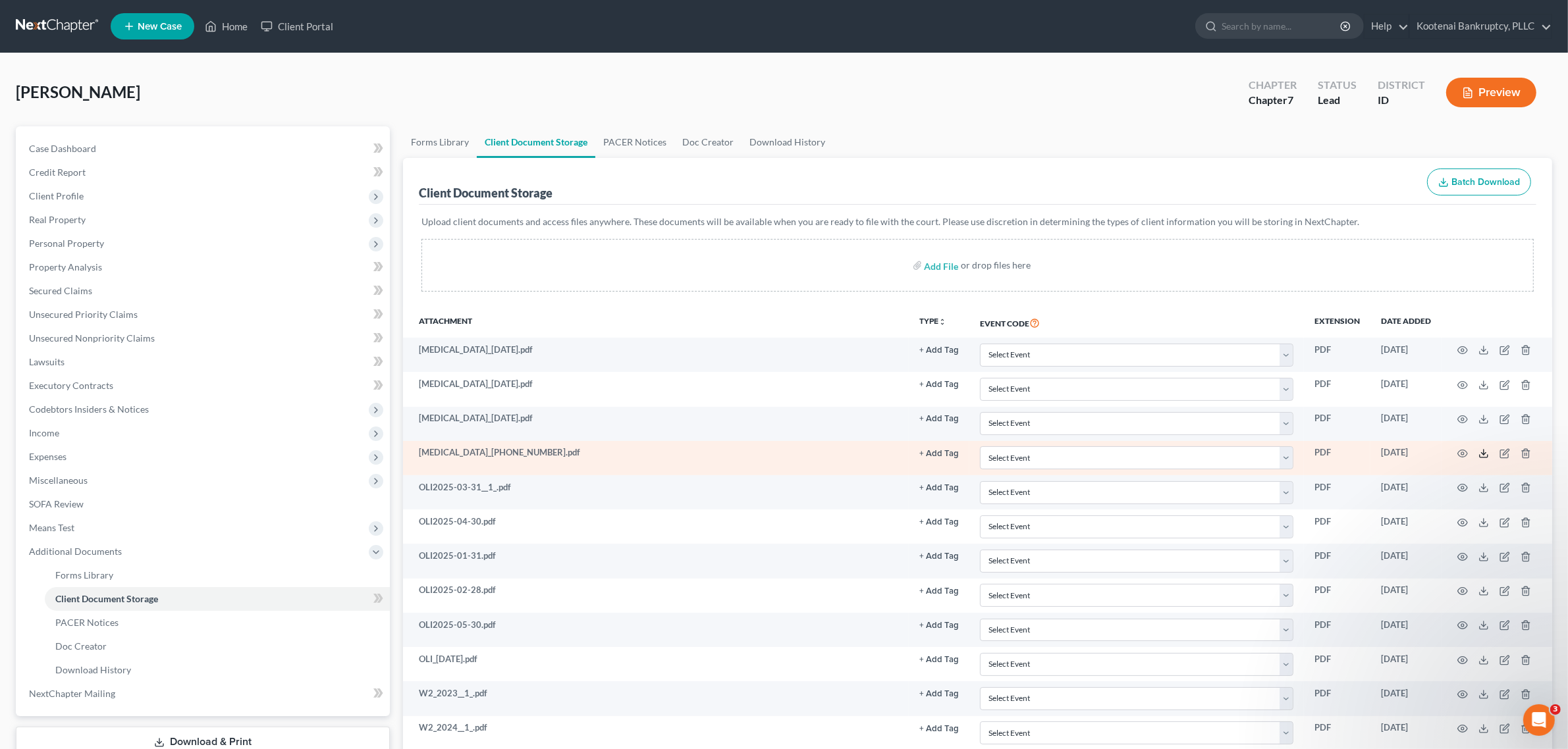
click at [1481, 453] on polyline at bounding box center [1484, 453] width 4 height 2
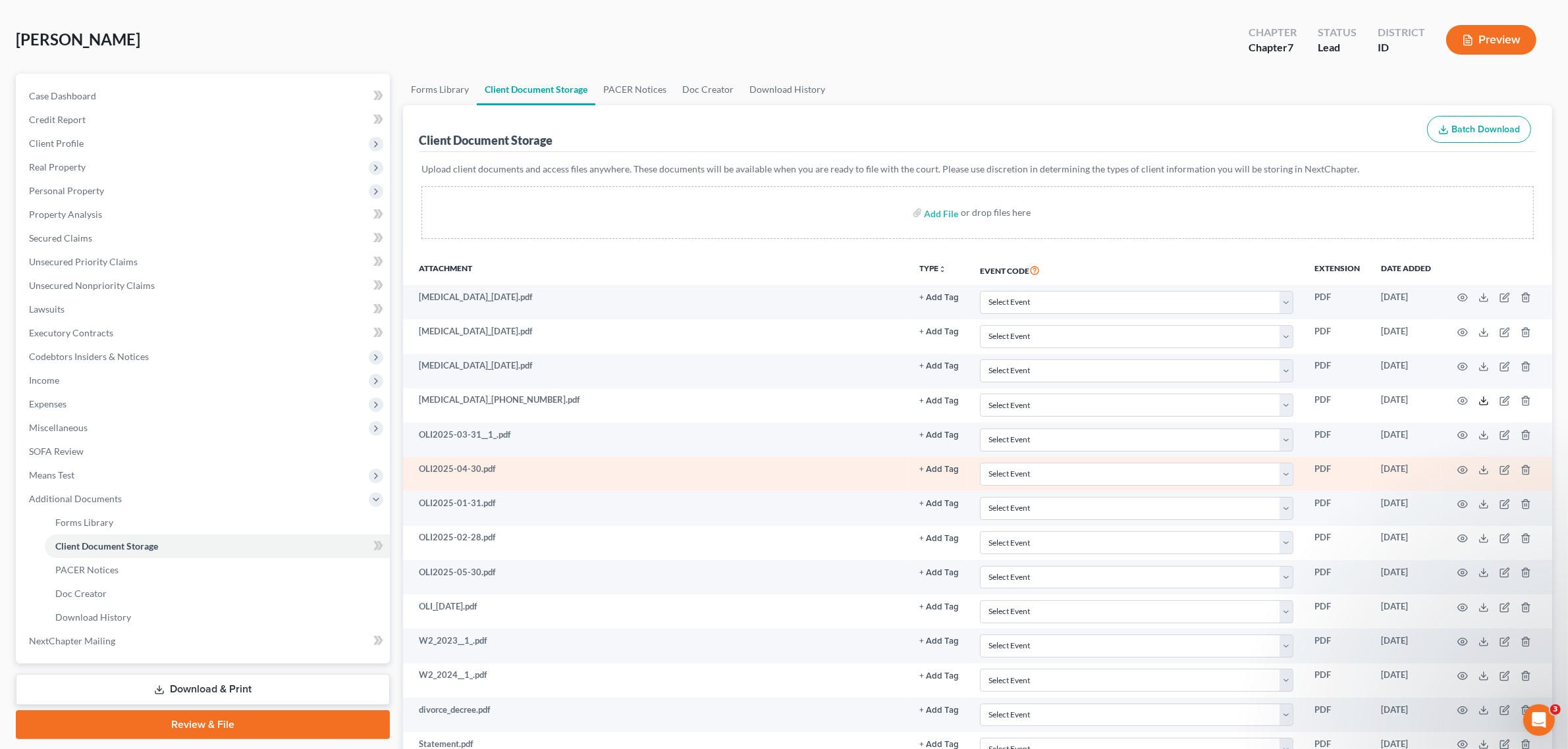
scroll to position [82, 0]
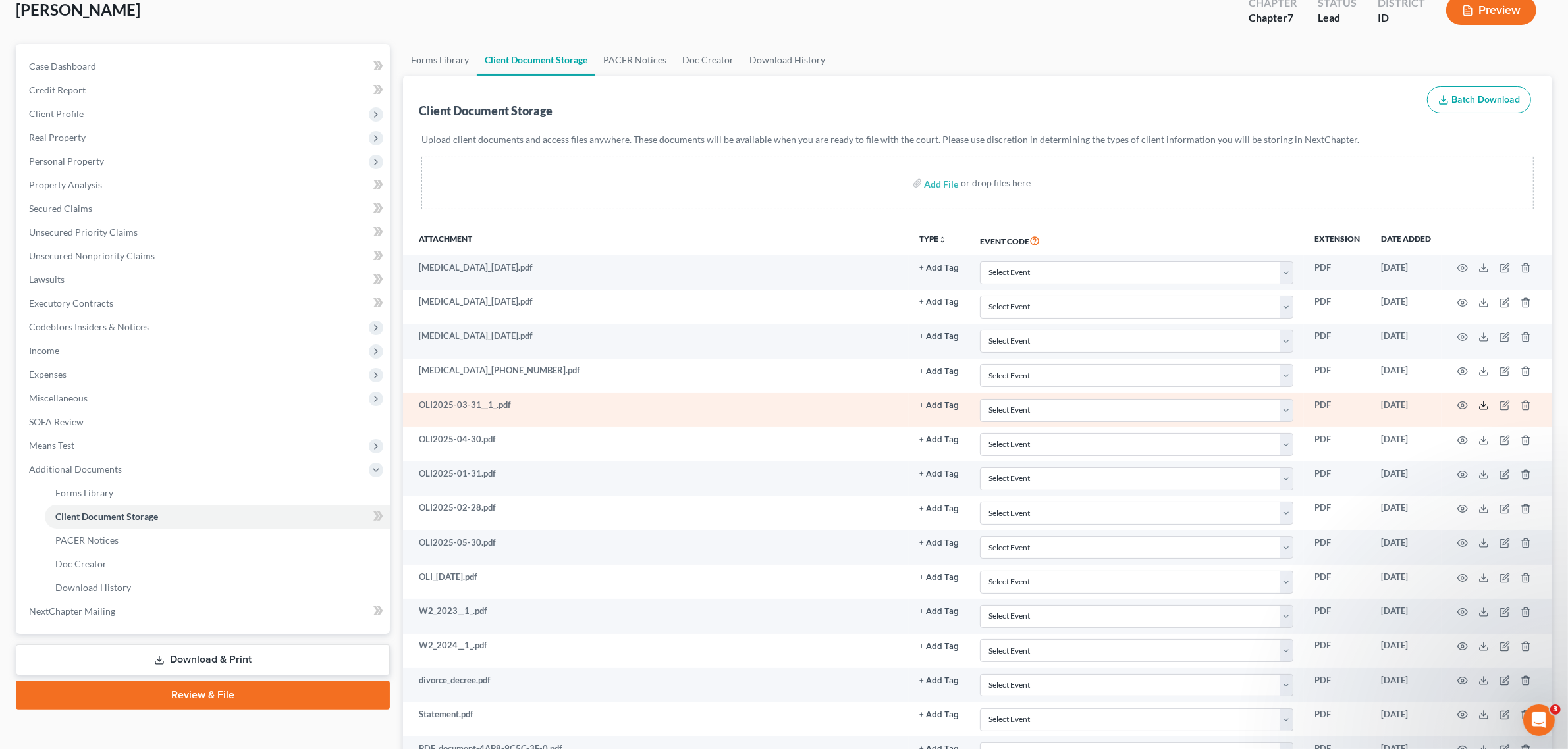
click at [1485, 403] on icon at bounding box center [1483, 405] width 11 height 11
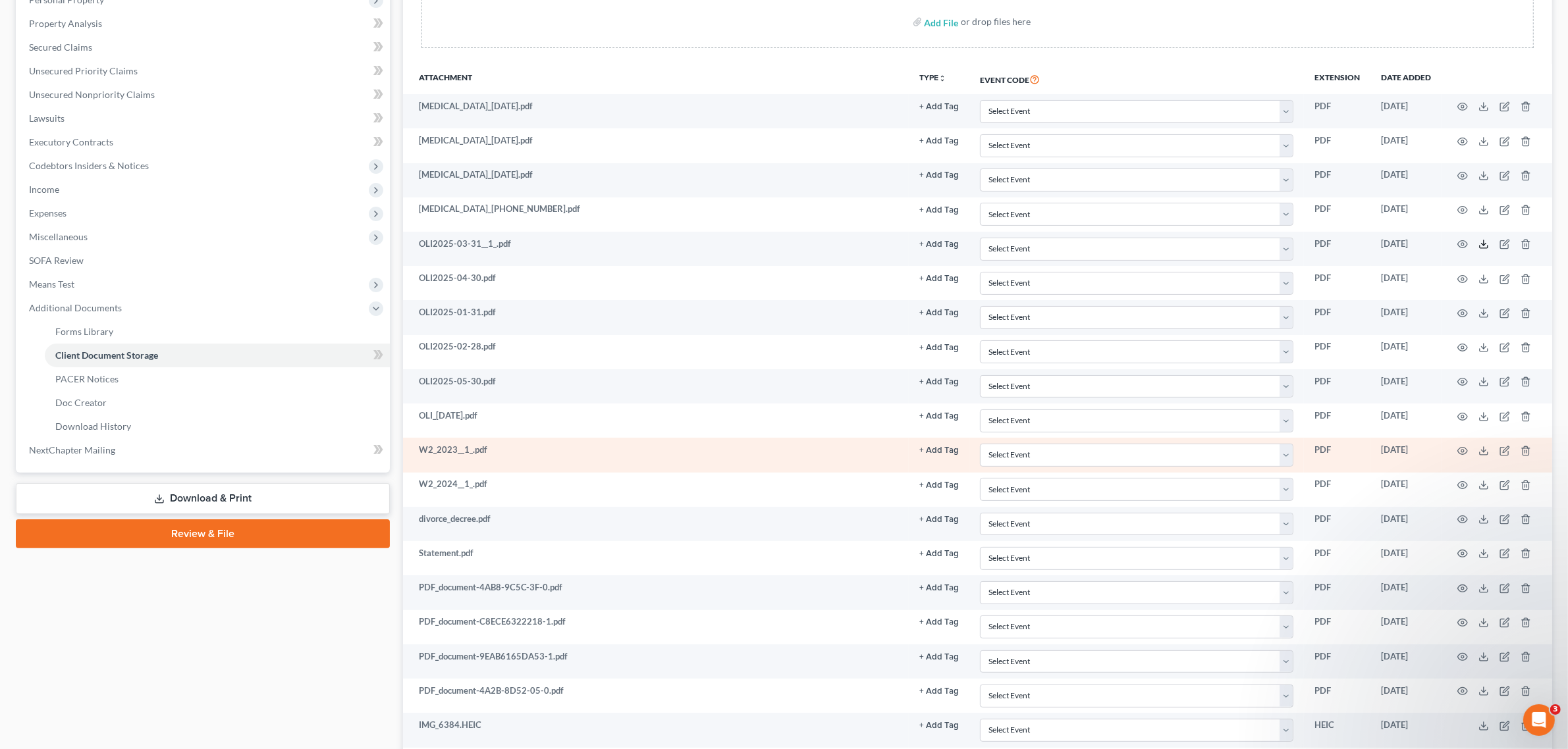
scroll to position [247, 0]
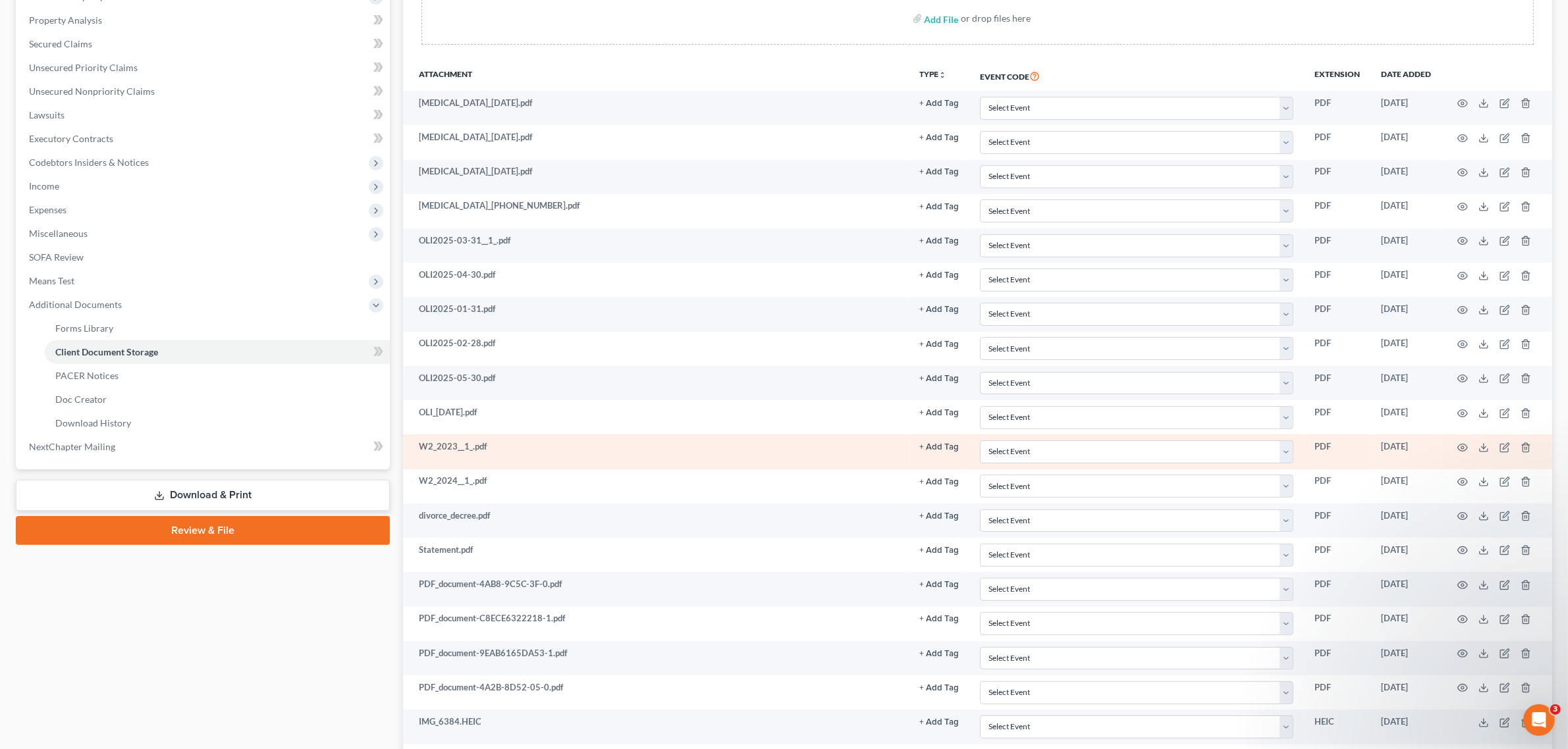
click at [588, 446] on td "W2_2023__1_.pdf" at bounding box center [655, 451] width 505 height 34
click at [1486, 446] on icon at bounding box center [1483, 448] width 11 height 11
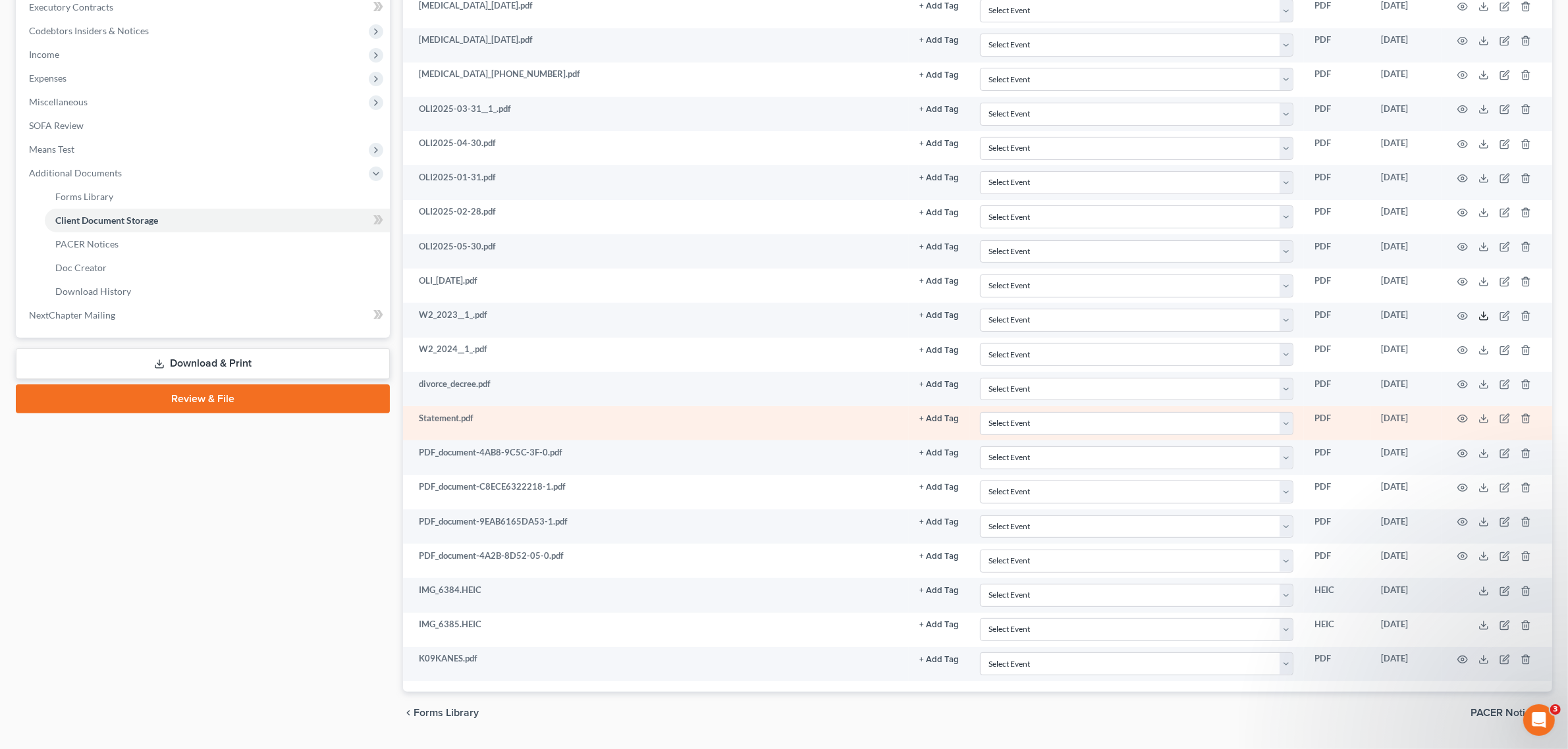
scroll to position [420, 0]
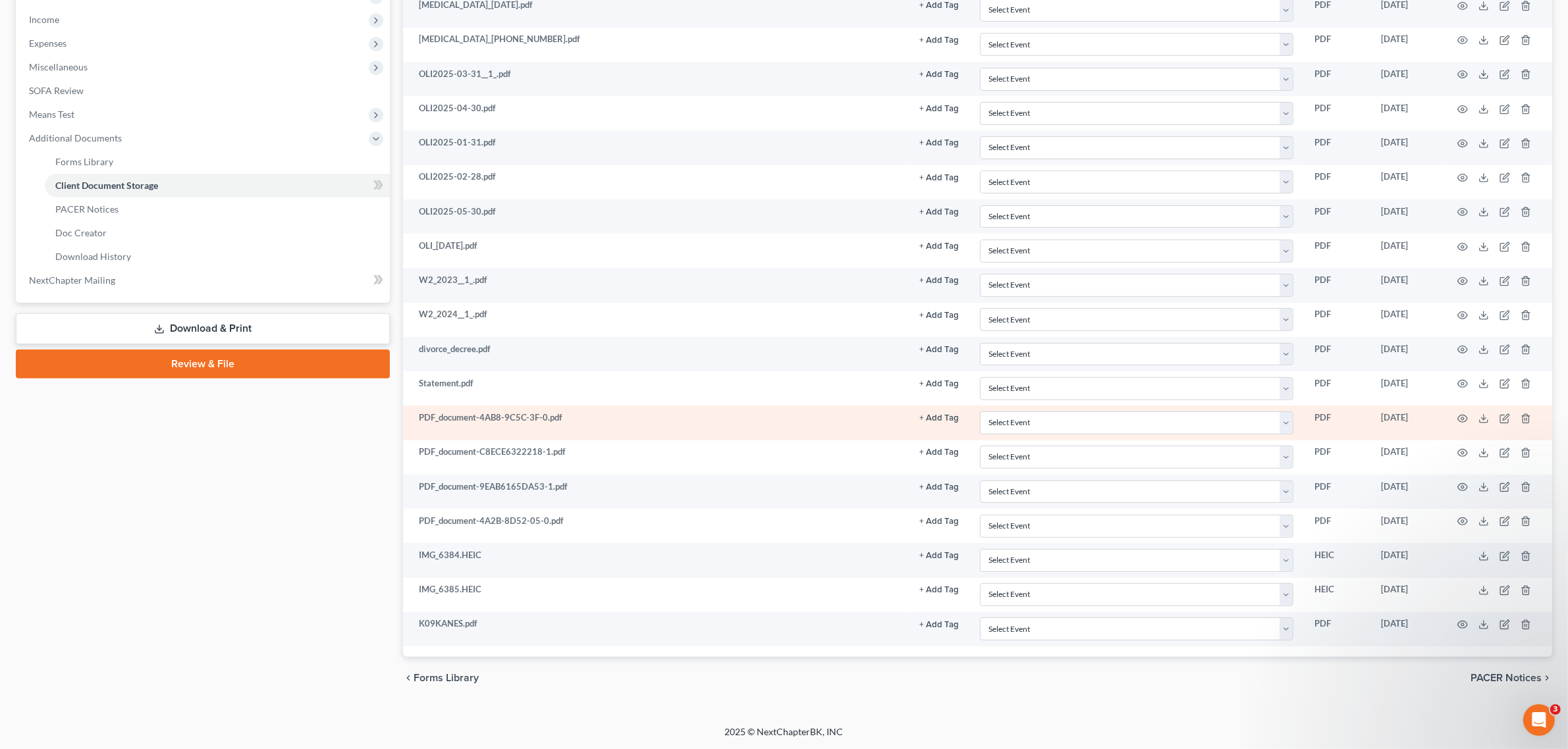
click at [1492, 415] on td at bounding box center [1496, 422] width 110 height 34
click at [1482, 420] on icon at bounding box center [1483, 419] width 11 height 11
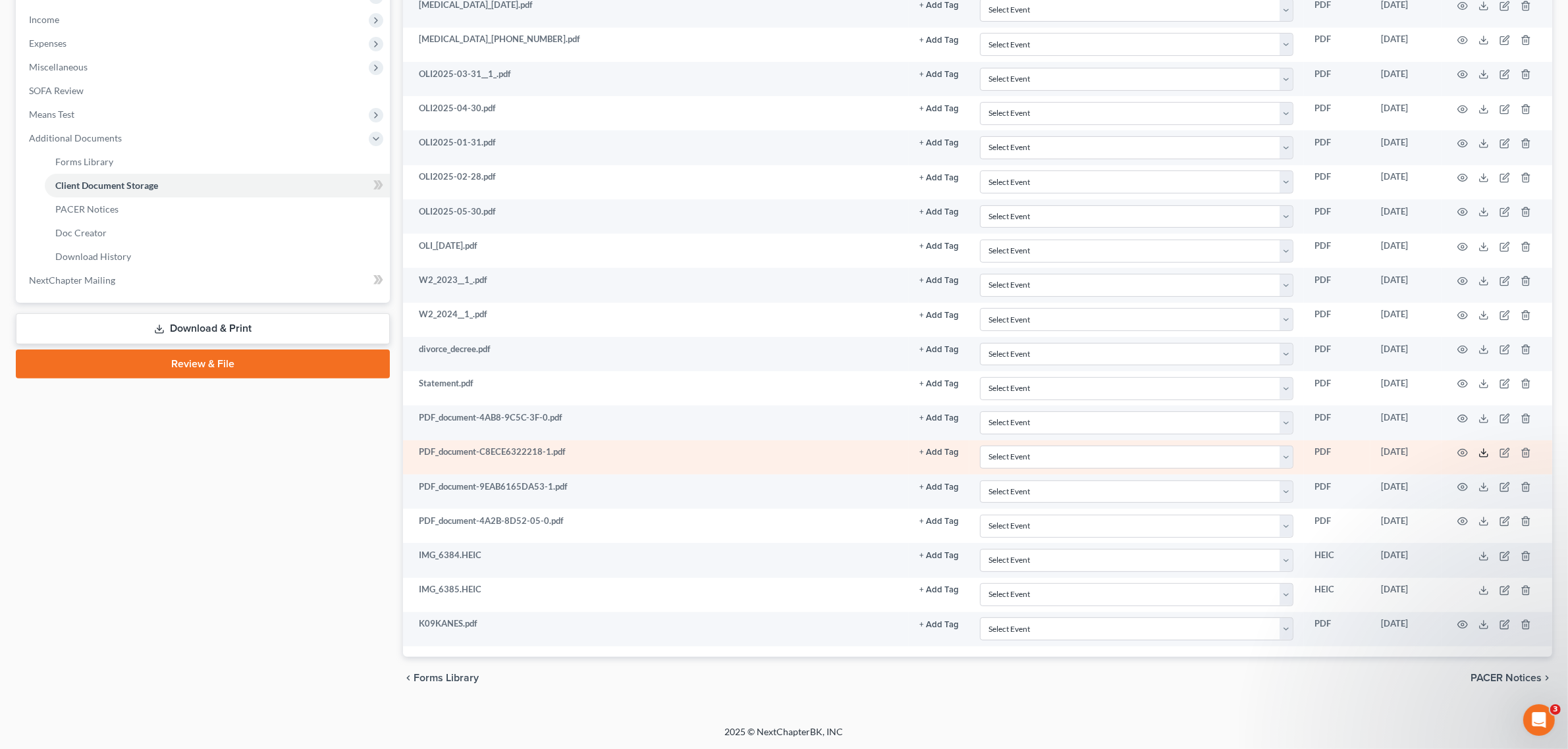
click at [1479, 454] on icon at bounding box center [1483, 456] width 8 height 3
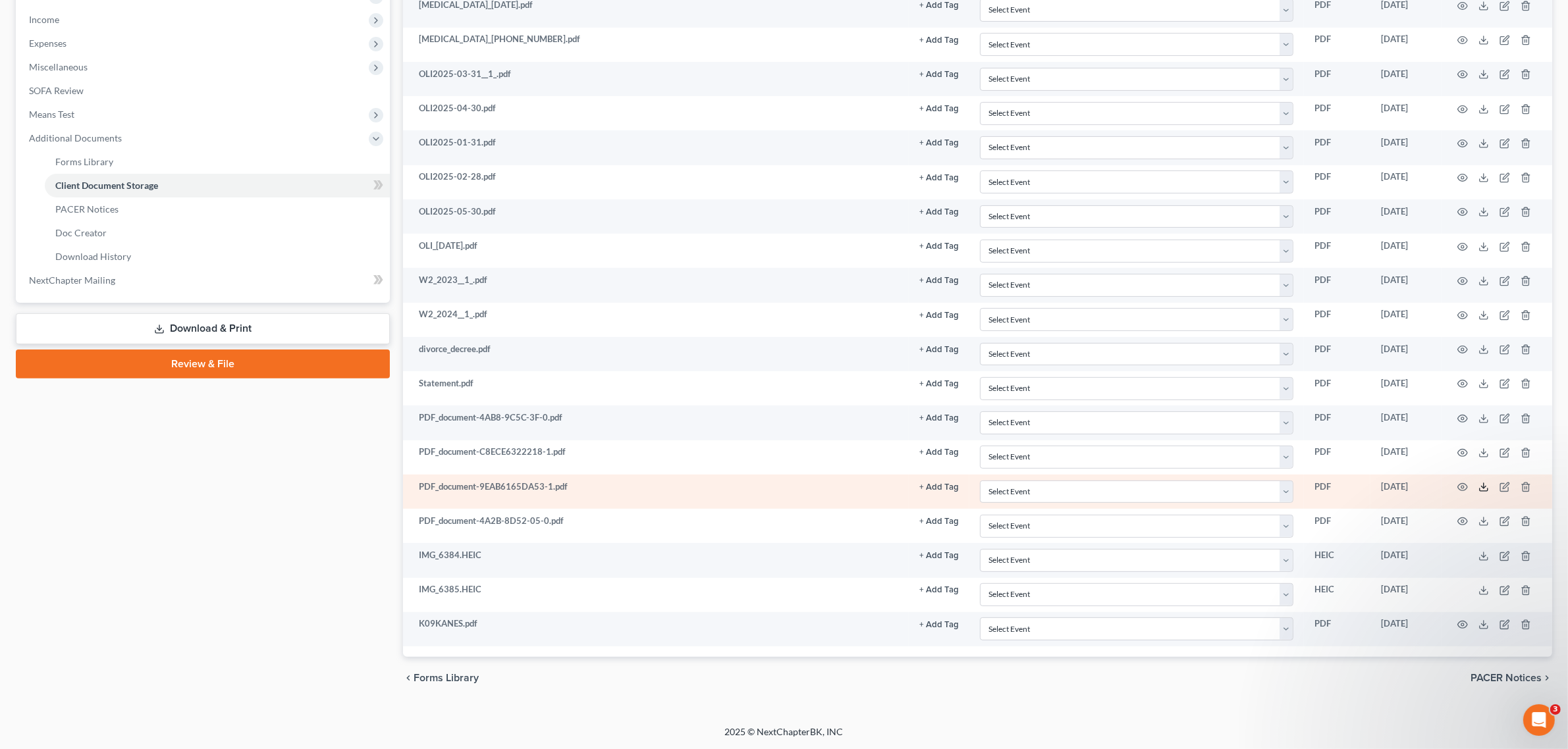
click at [1484, 487] on line at bounding box center [1484, 485] width 0 height 5
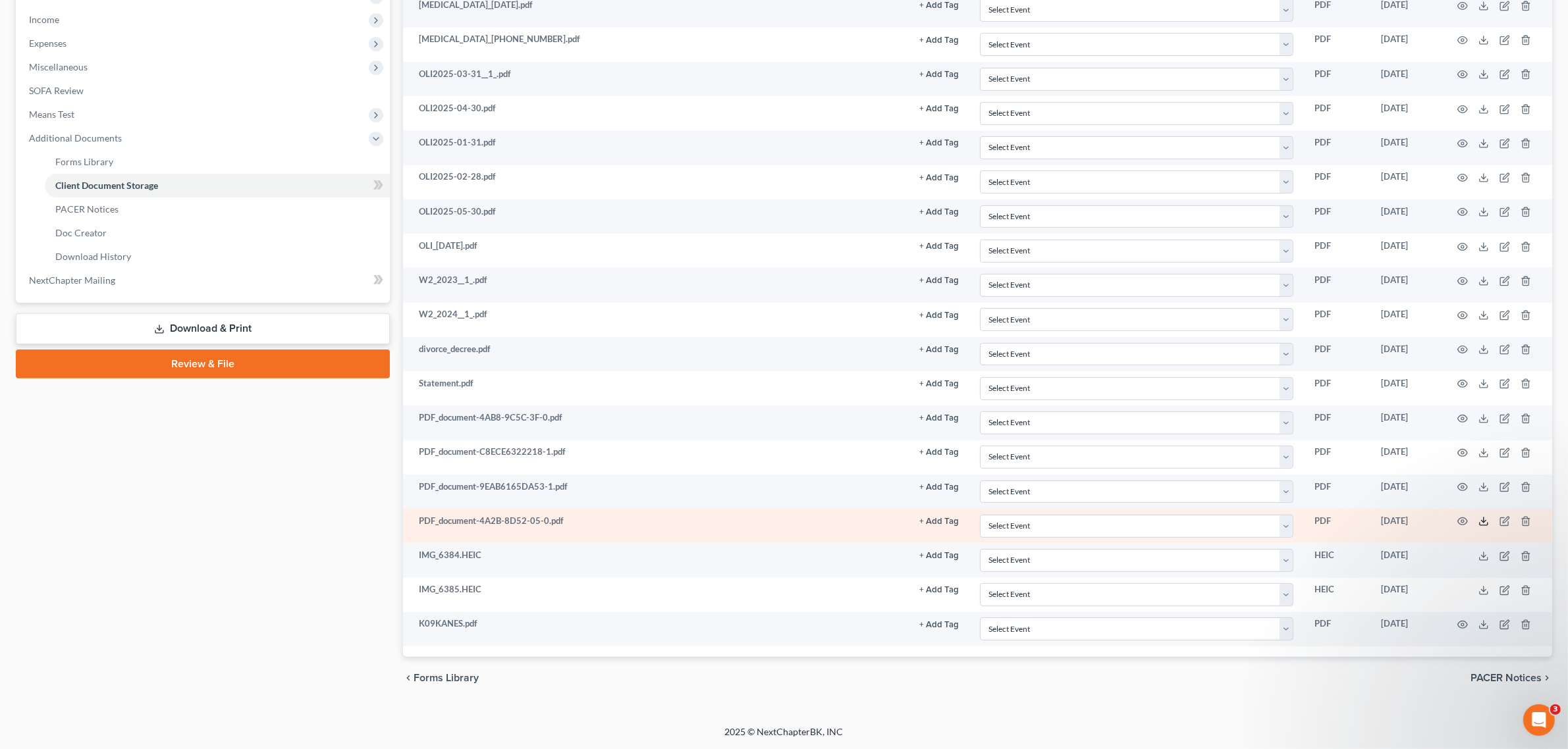
click at [1485, 519] on icon at bounding box center [1483, 521] width 11 height 11
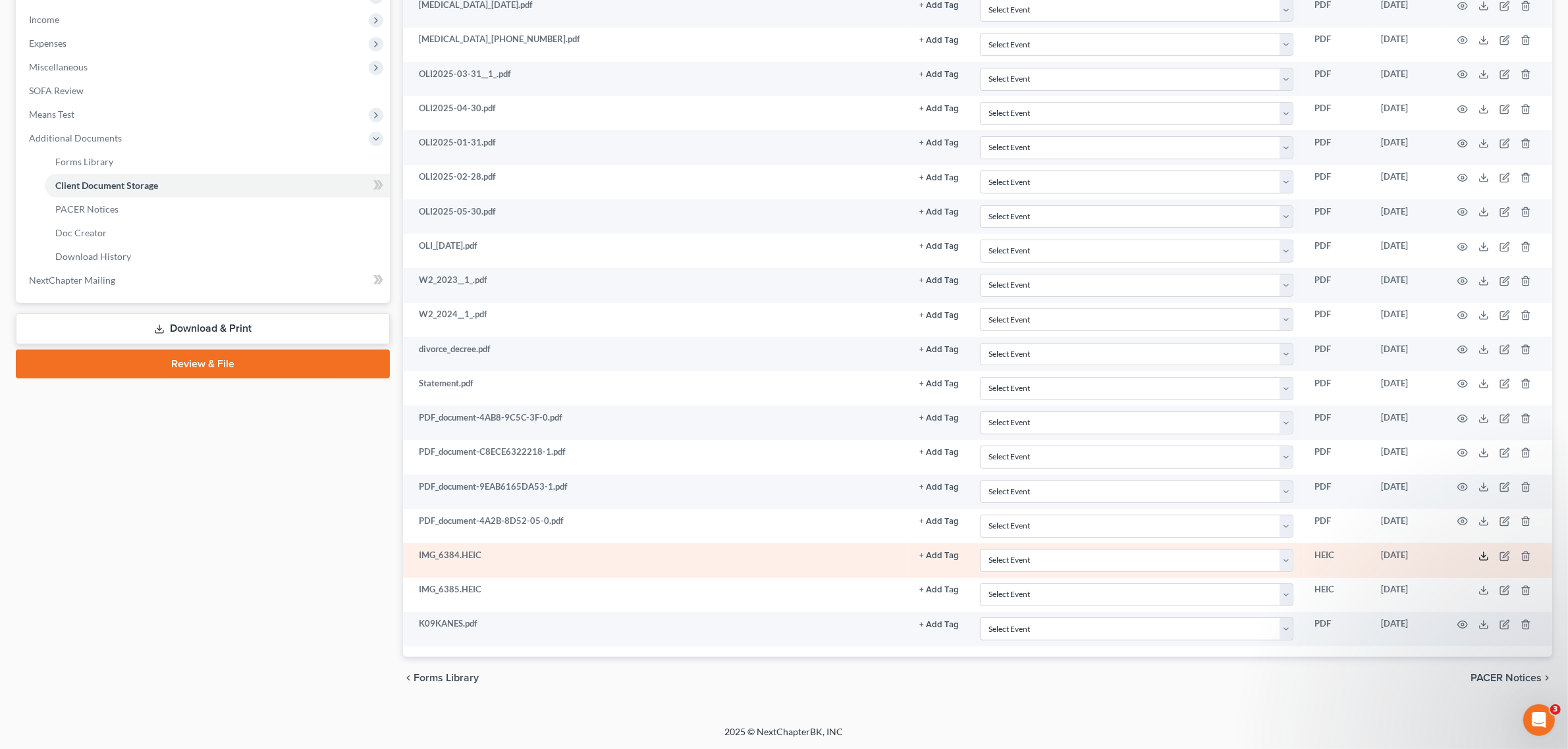
click at [1486, 555] on icon at bounding box center [1483, 556] width 11 height 11
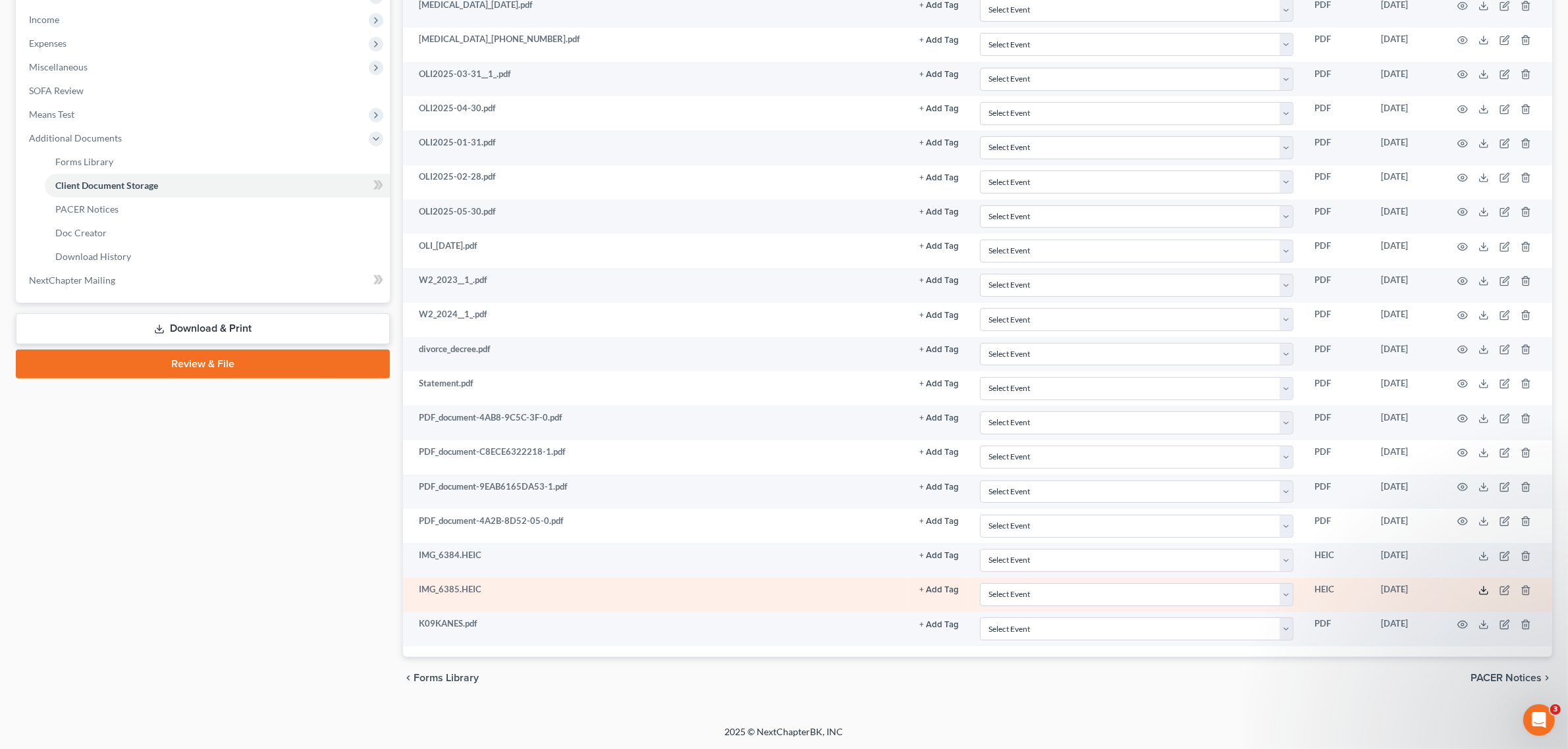
click at [1487, 592] on icon at bounding box center [1483, 593] width 8 height 3
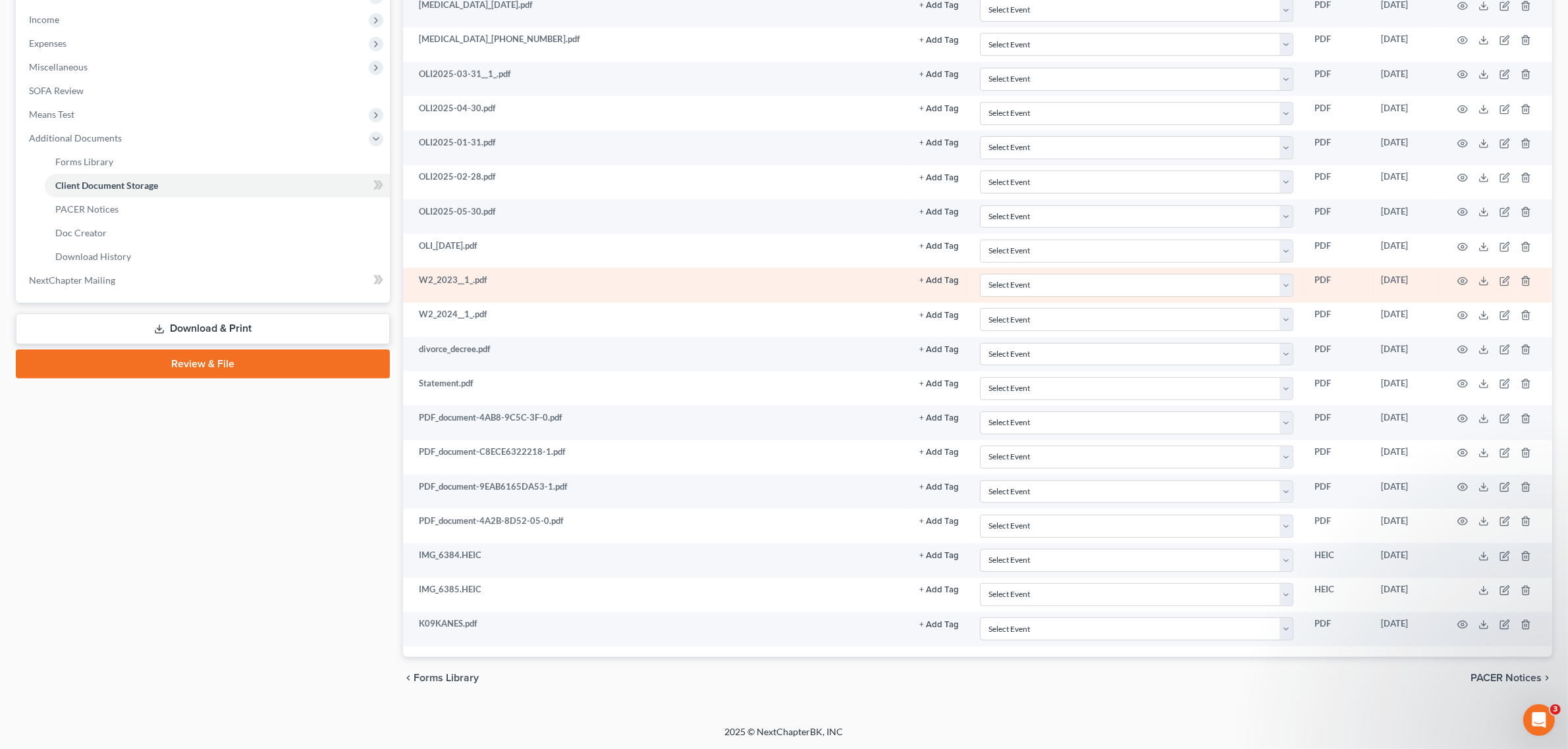
click at [870, 303] on td "W2_2024__1_.pdf" at bounding box center [655, 319] width 505 height 34
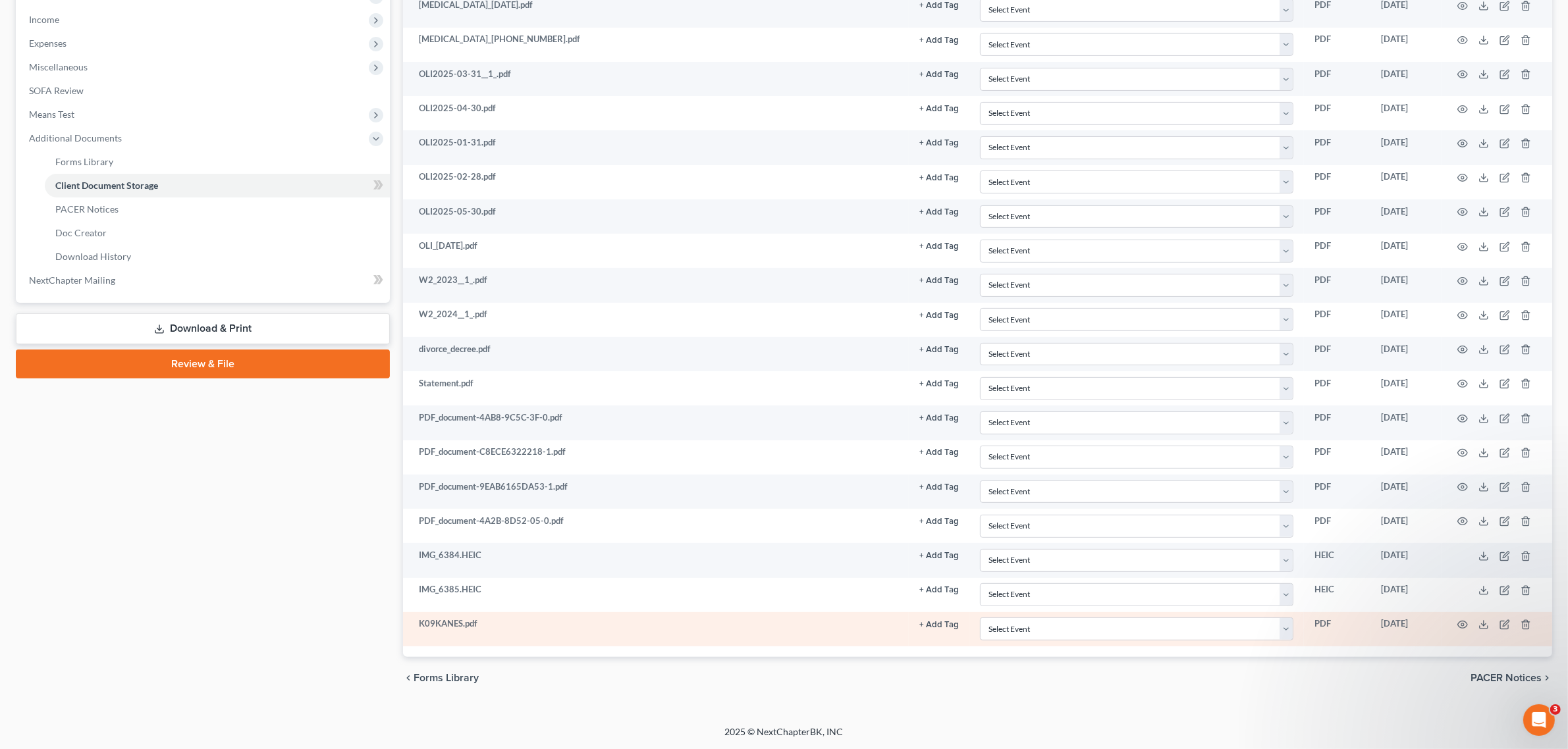
click at [728, 630] on td "K09KANES.pdf" at bounding box center [655, 629] width 505 height 34
click at [1487, 627] on icon at bounding box center [1483, 628] width 8 height 3
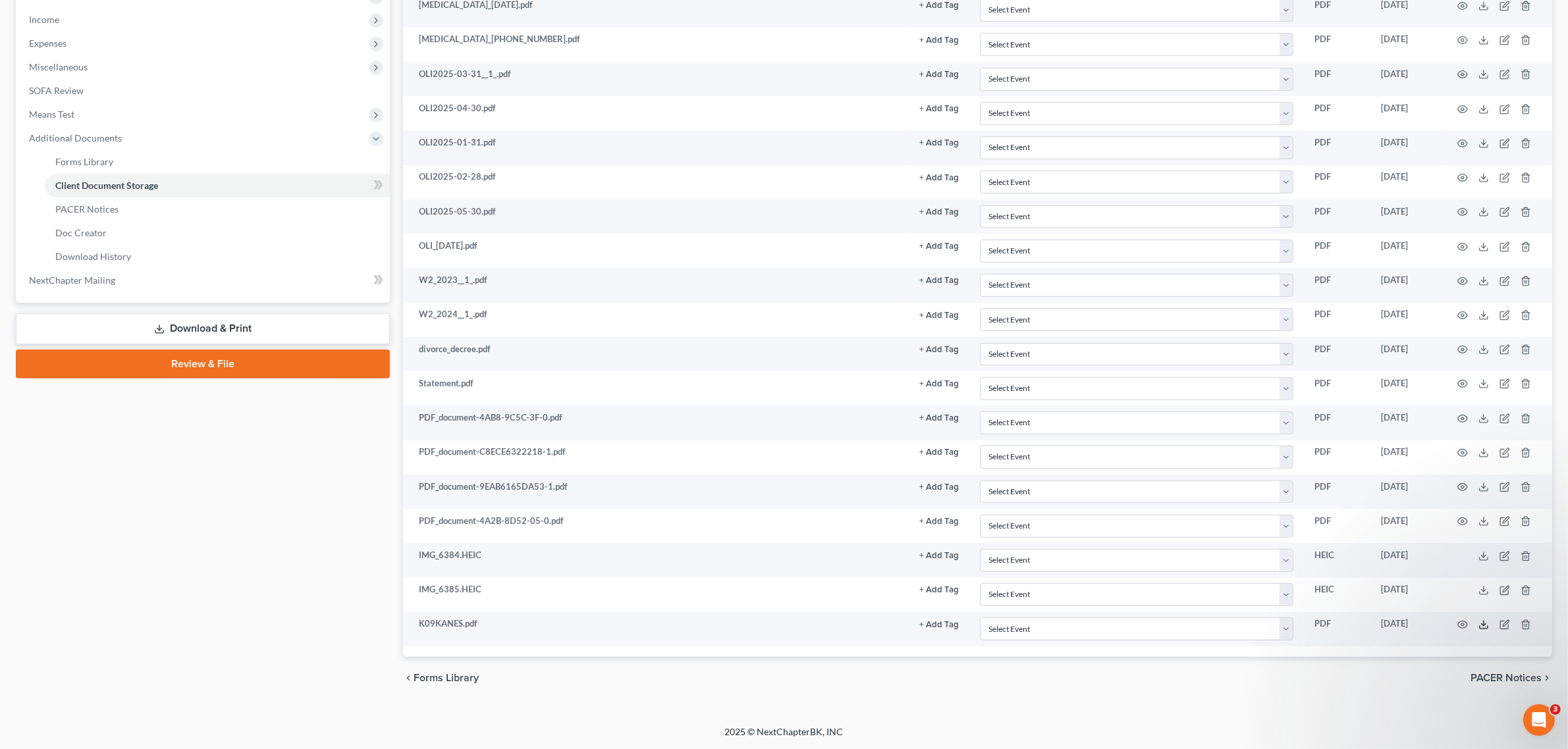
scroll to position [0, 0]
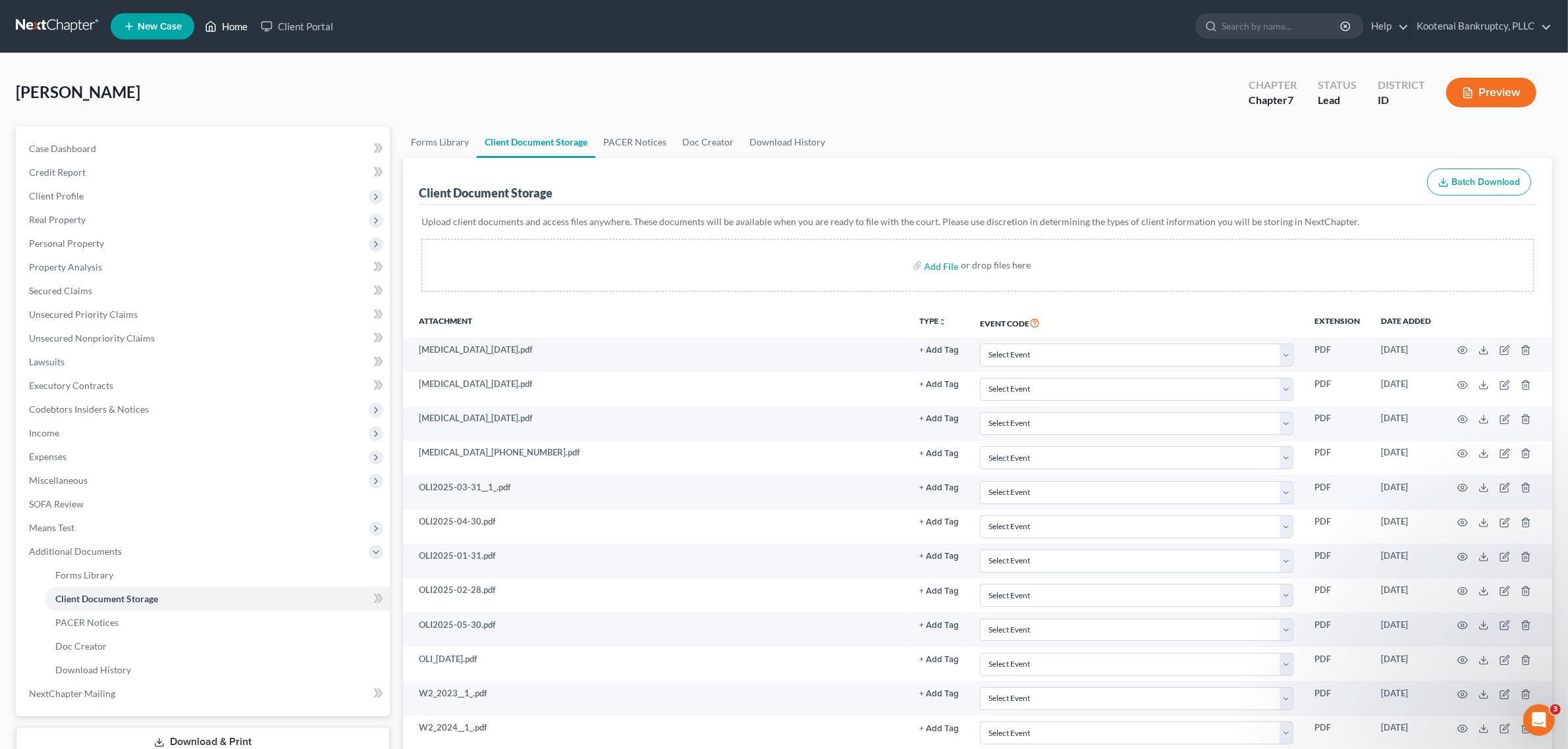
click at [240, 19] on link "Home" at bounding box center [226, 26] width 56 height 24
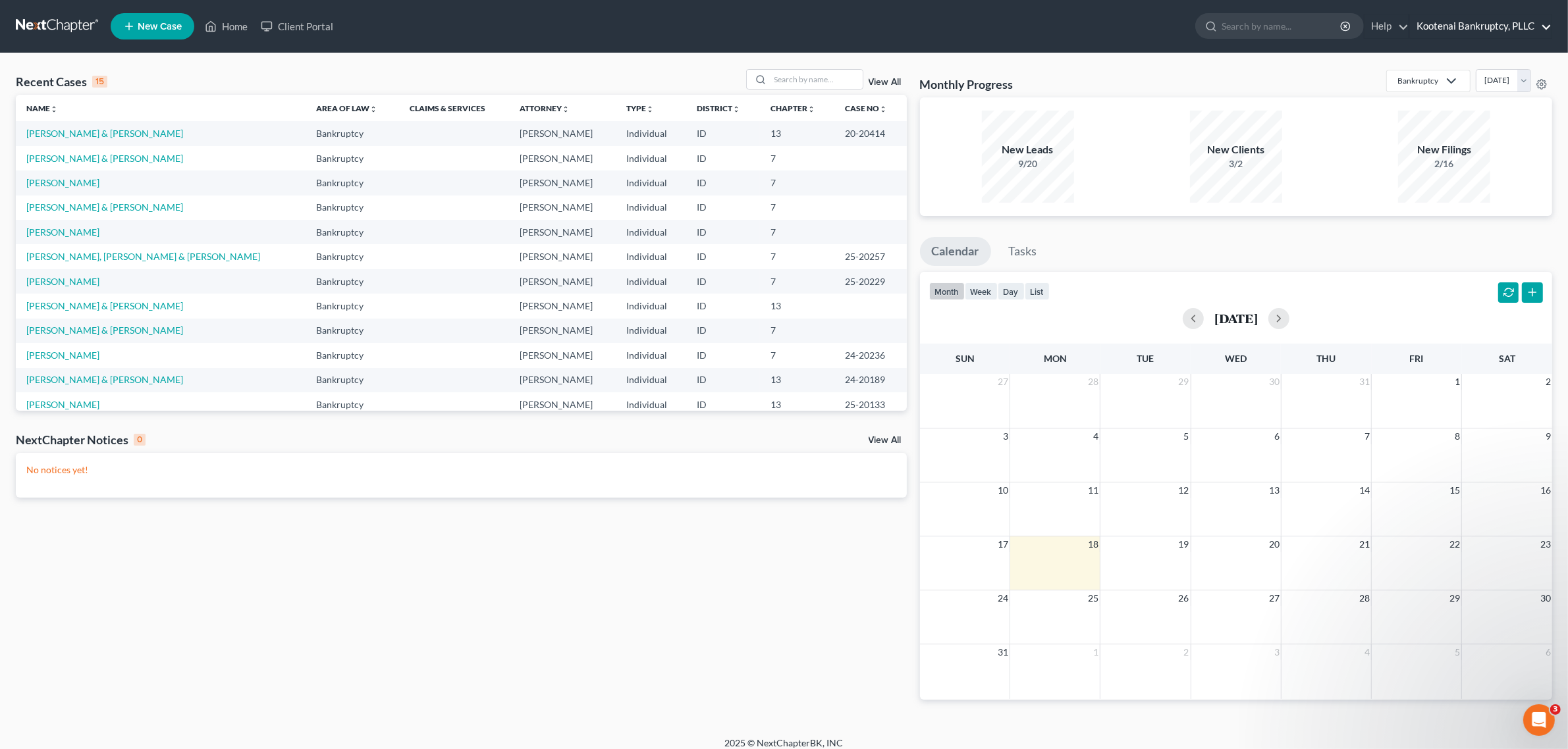
click at [1444, 33] on link "Kootenai Bankruptcy, PLLC" at bounding box center [1480, 26] width 141 height 24
click at [1432, 31] on link "Kootenai Bankruptcy, PLLC" at bounding box center [1480, 26] width 141 height 24
click at [241, 25] on link "Home" at bounding box center [226, 26] width 56 height 24
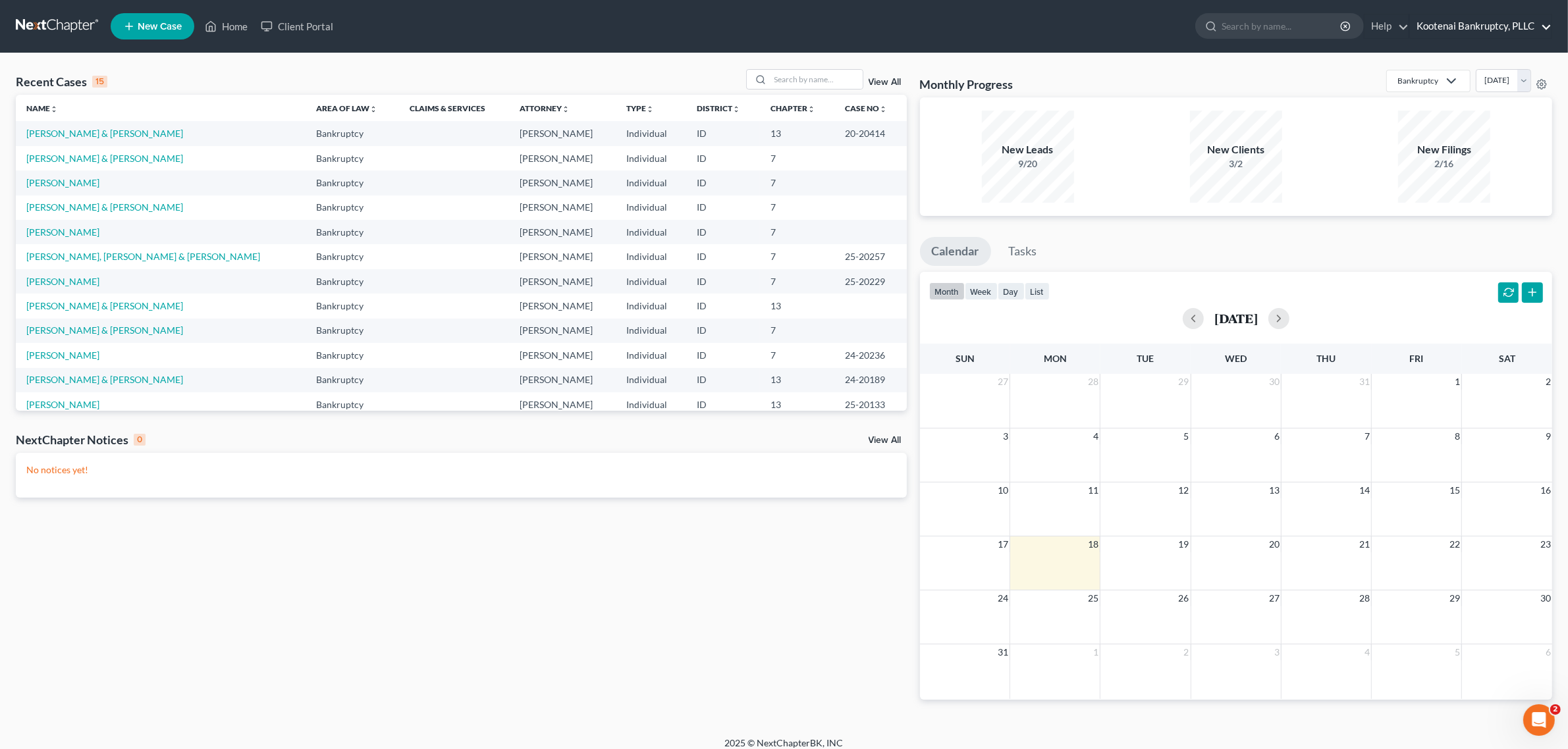
click at [1508, 24] on link "Kootenai Bankruptcy, PLLC" at bounding box center [1480, 26] width 141 height 24
